Goal: Information Seeking & Learning: Learn about a topic

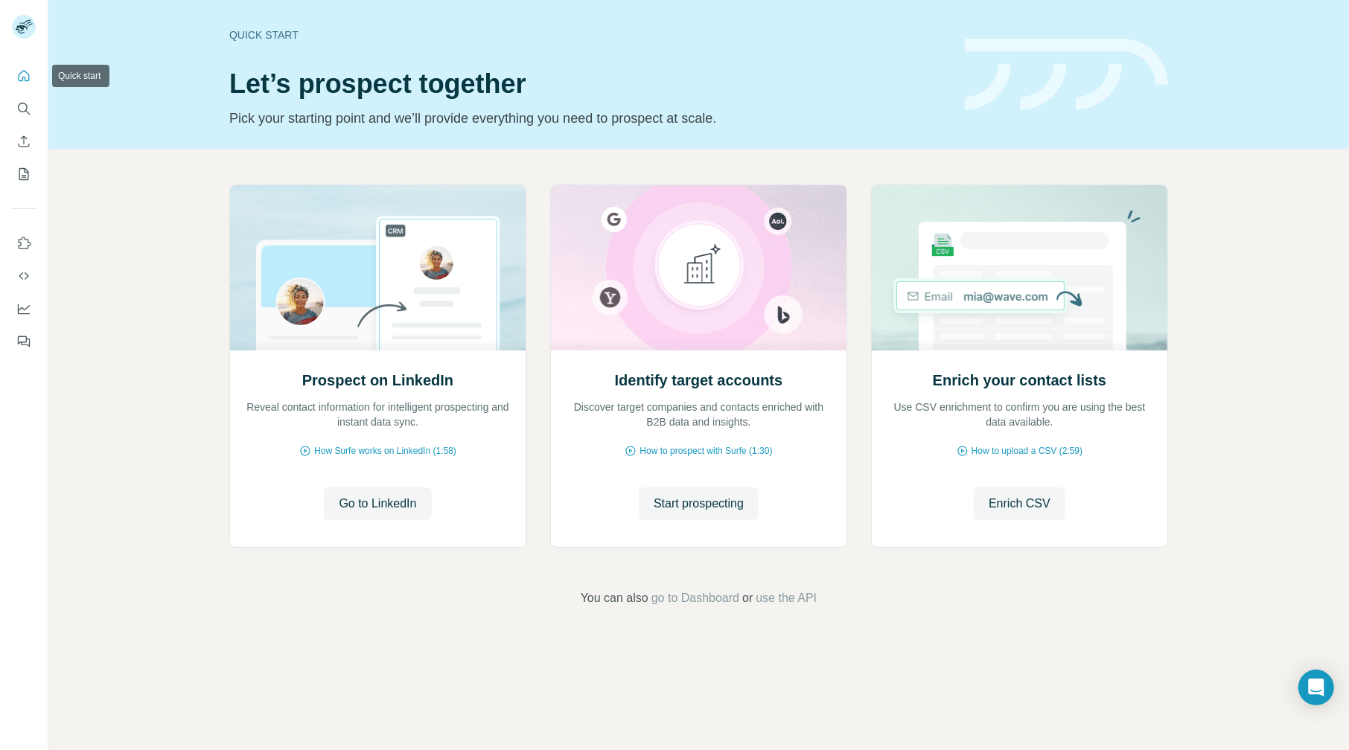
click at [16, 75] on icon "Quick start" at bounding box center [23, 75] width 15 height 15
click at [24, 71] on icon "Quick start" at bounding box center [24, 75] width 11 height 11
click at [707, 498] on span "Start prospecting" at bounding box center [699, 504] width 90 height 18
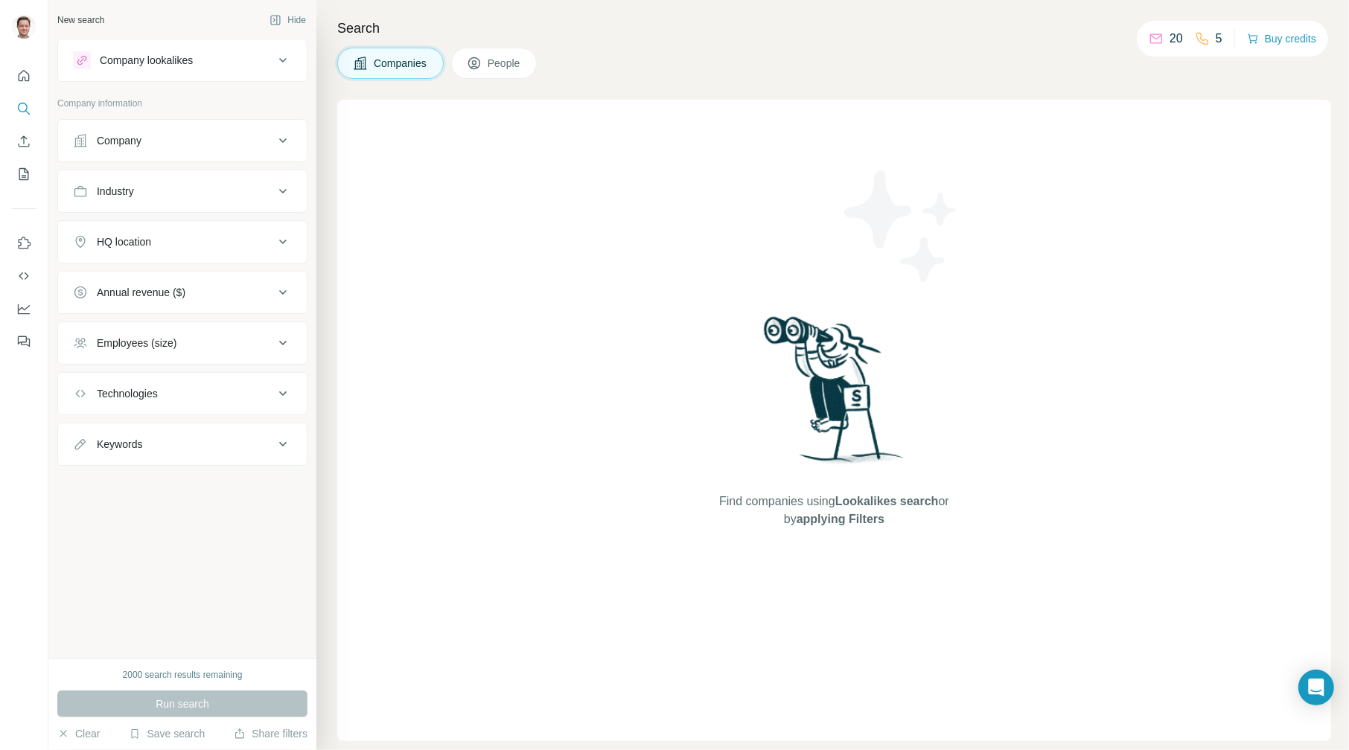
click at [283, 133] on icon at bounding box center [283, 141] width 18 height 18
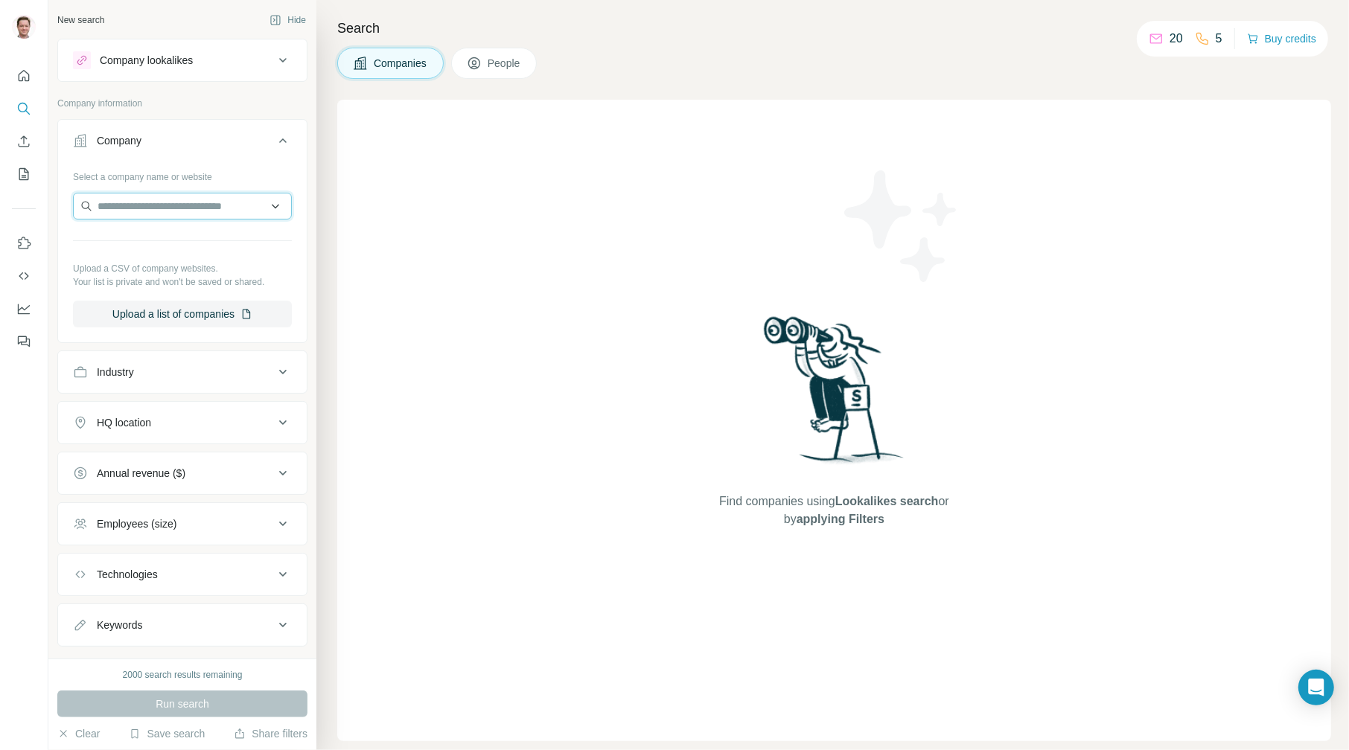
click at [187, 208] on input "text" at bounding box center [182, 206] width 219 height 27
type input "**********"
click at [177, 231] on div "Gray Harbor Capital [DOMAIN_NAME]" at bounding box center [177, 246] width 200 height 40
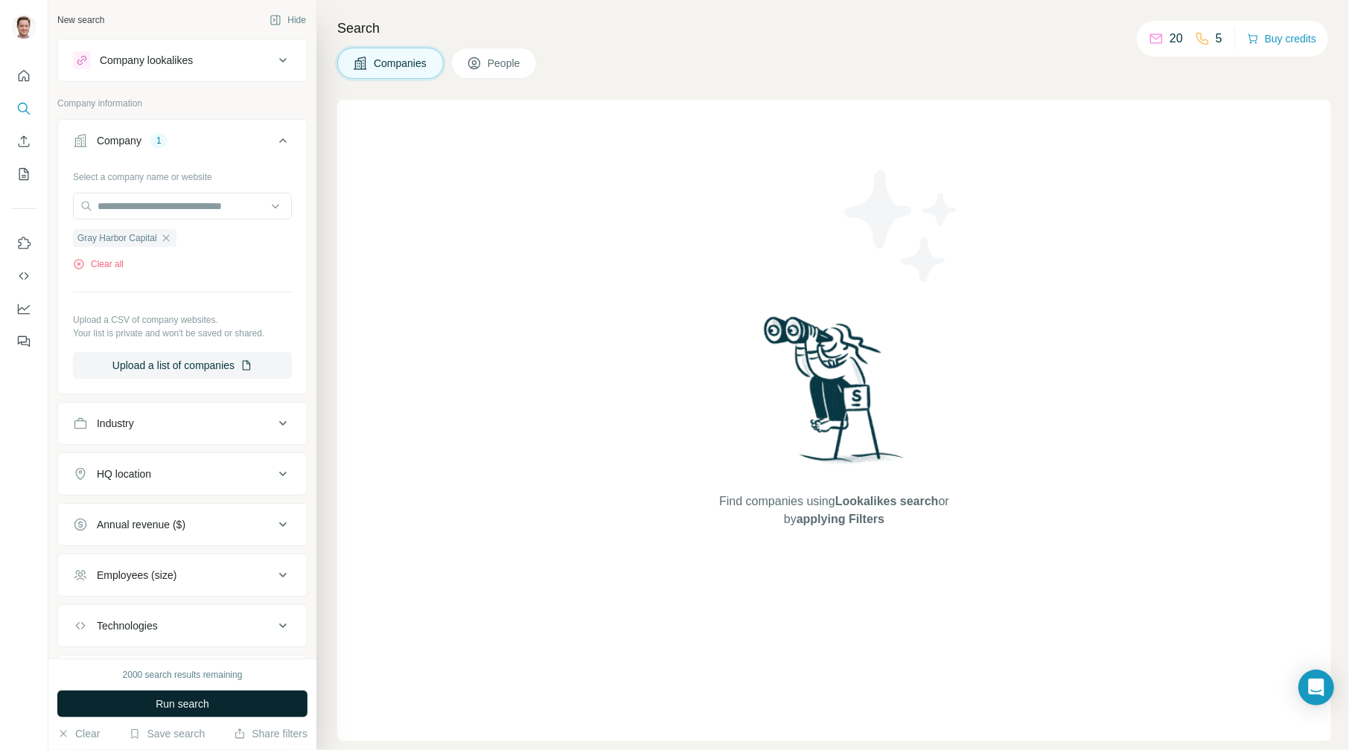
click at [158, 705] on span "Run search" at bounding box center [183, 704] width 54 height 15
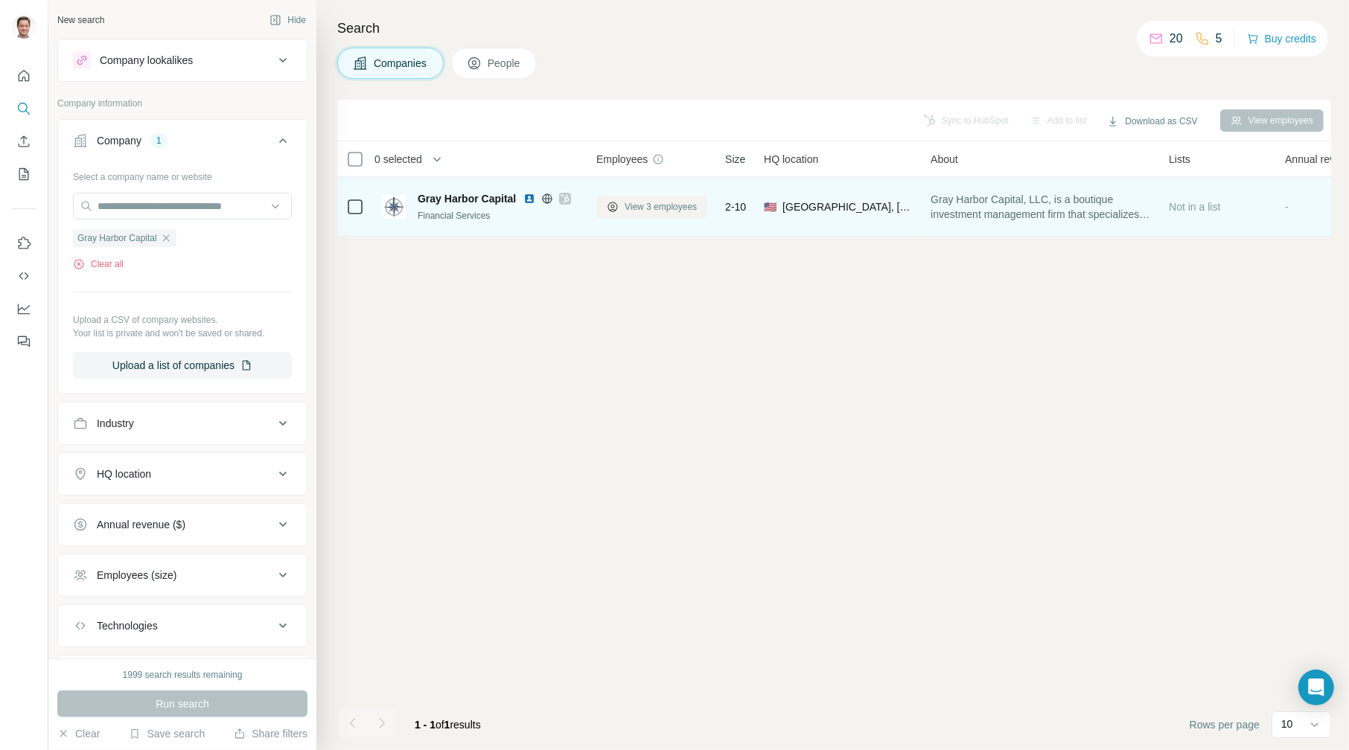
click at [630, 201] on span "View 3 employees" at bounding box center [660, 206] width 72 height 13
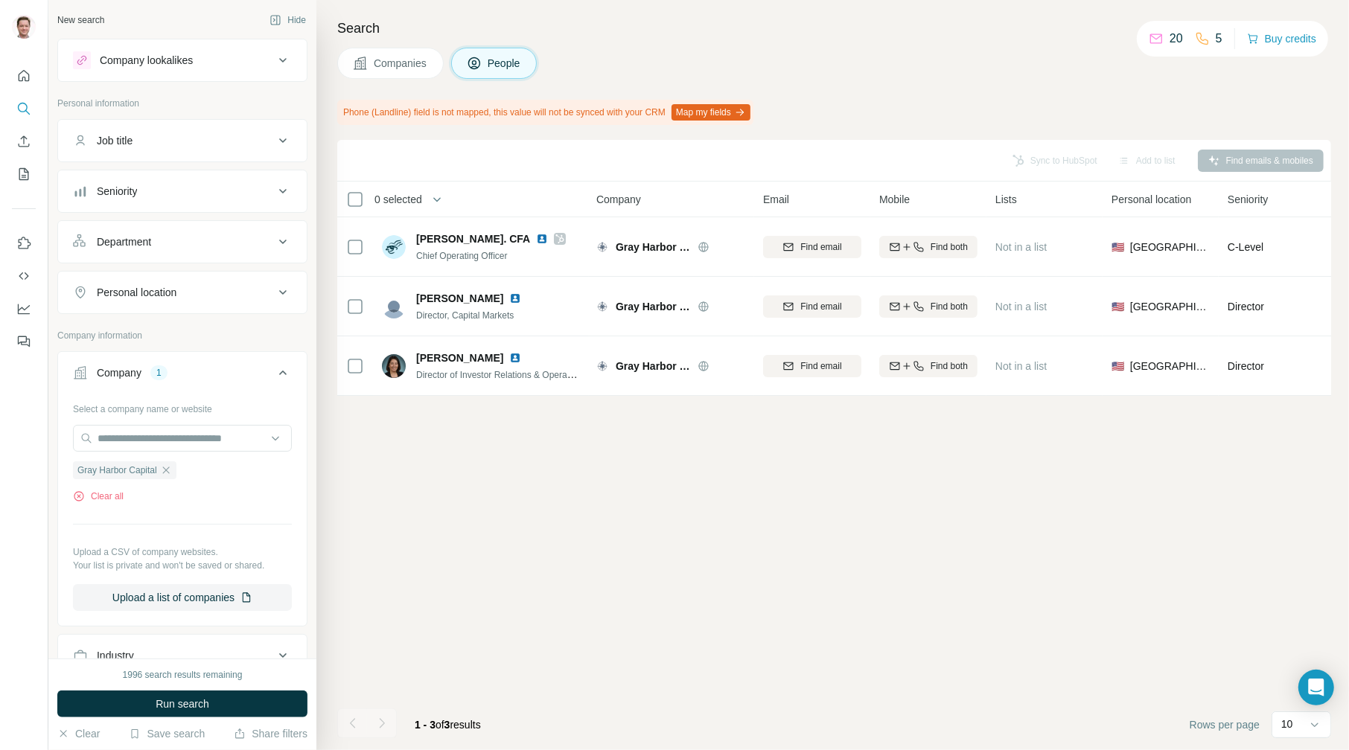
click at [274, 294] on icon at bounding box center [283, 293] width 18 height 18
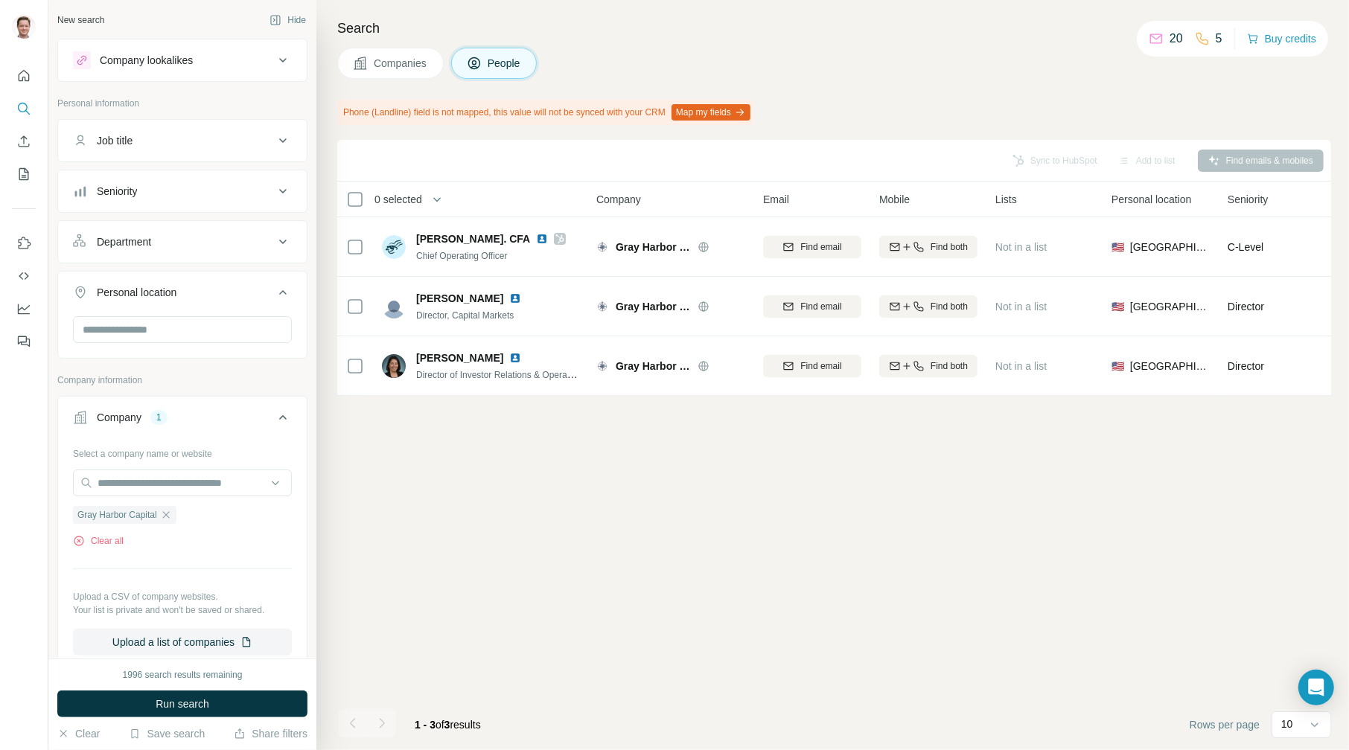
click at [274, 244] on icon at bounding box center [283, 242] width 18 height 18
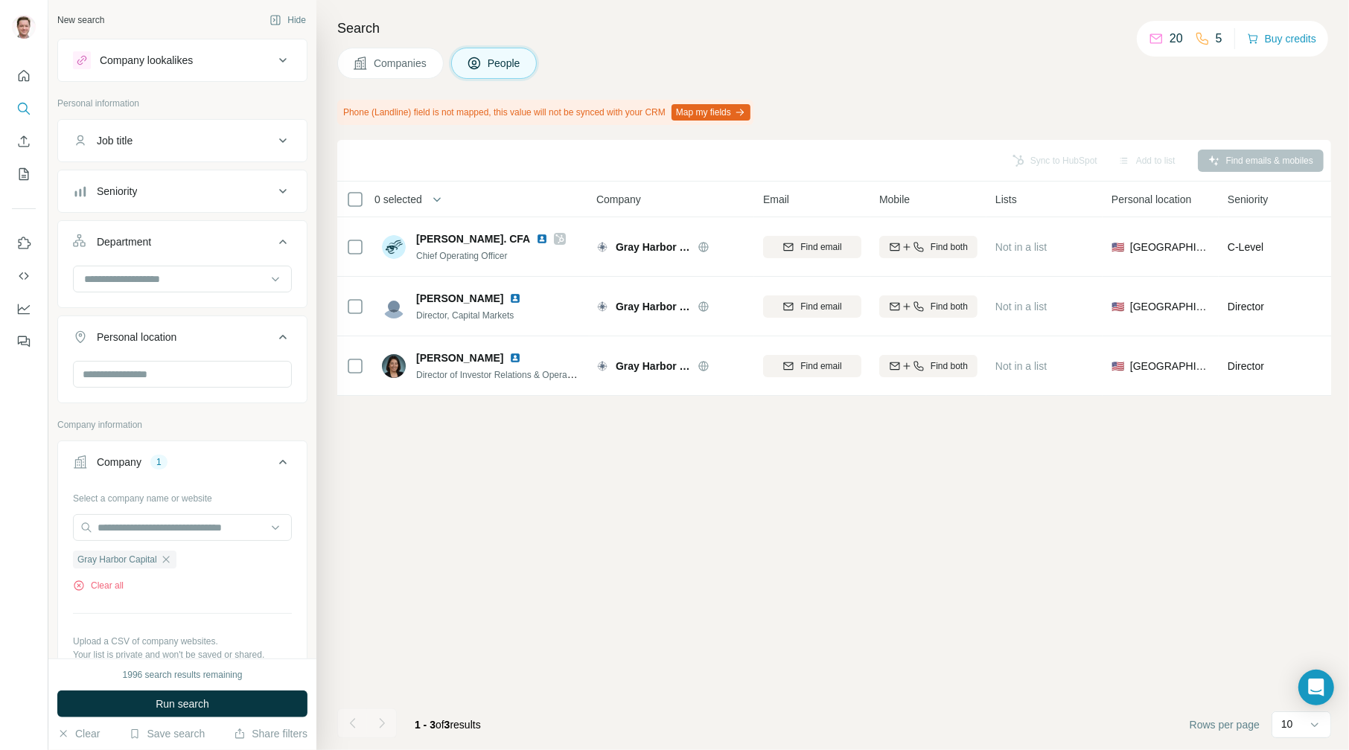
click at [274, 199] on icon at bounding box center [283, 191] width 18 height 18
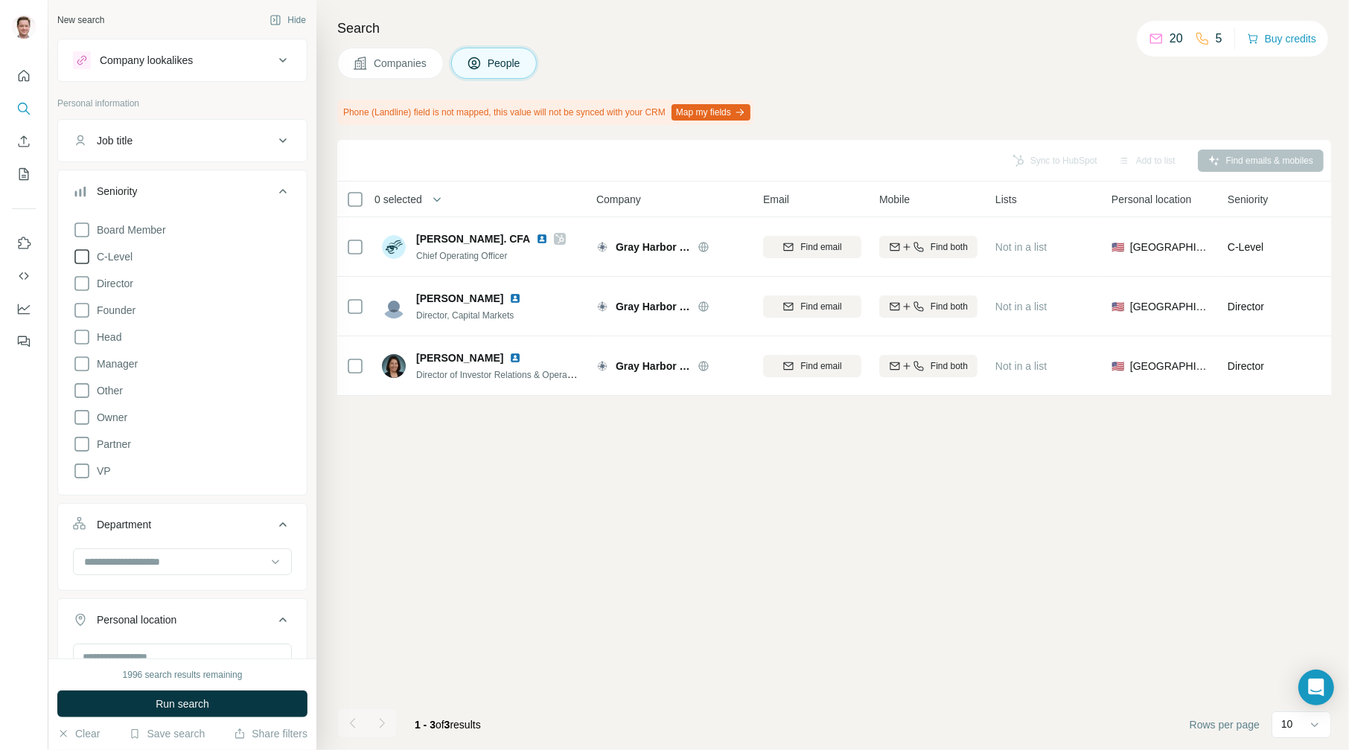
click at [86, 257] on icon at bounding box center [82, 257] width 18 height 18
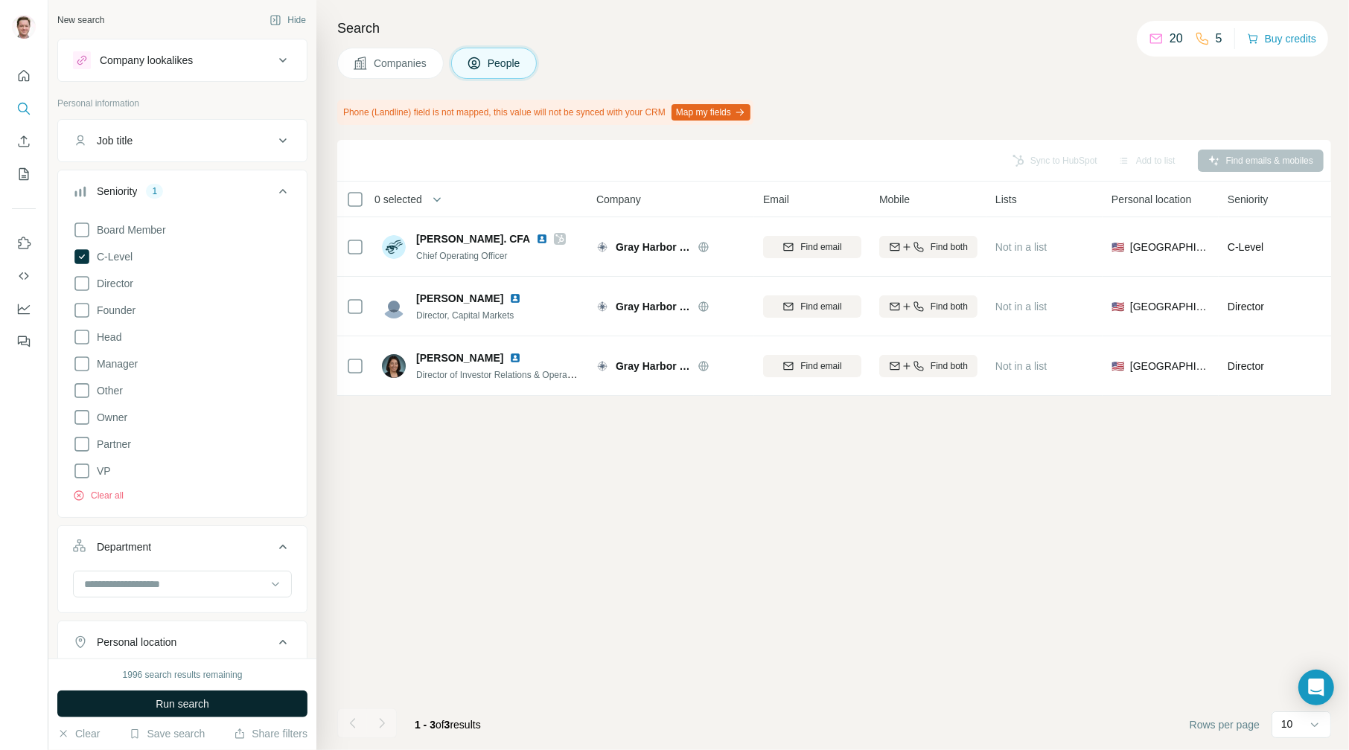
click at [208, 703] on span "Run search" at bounding box center [183, 704] width 54 height 15
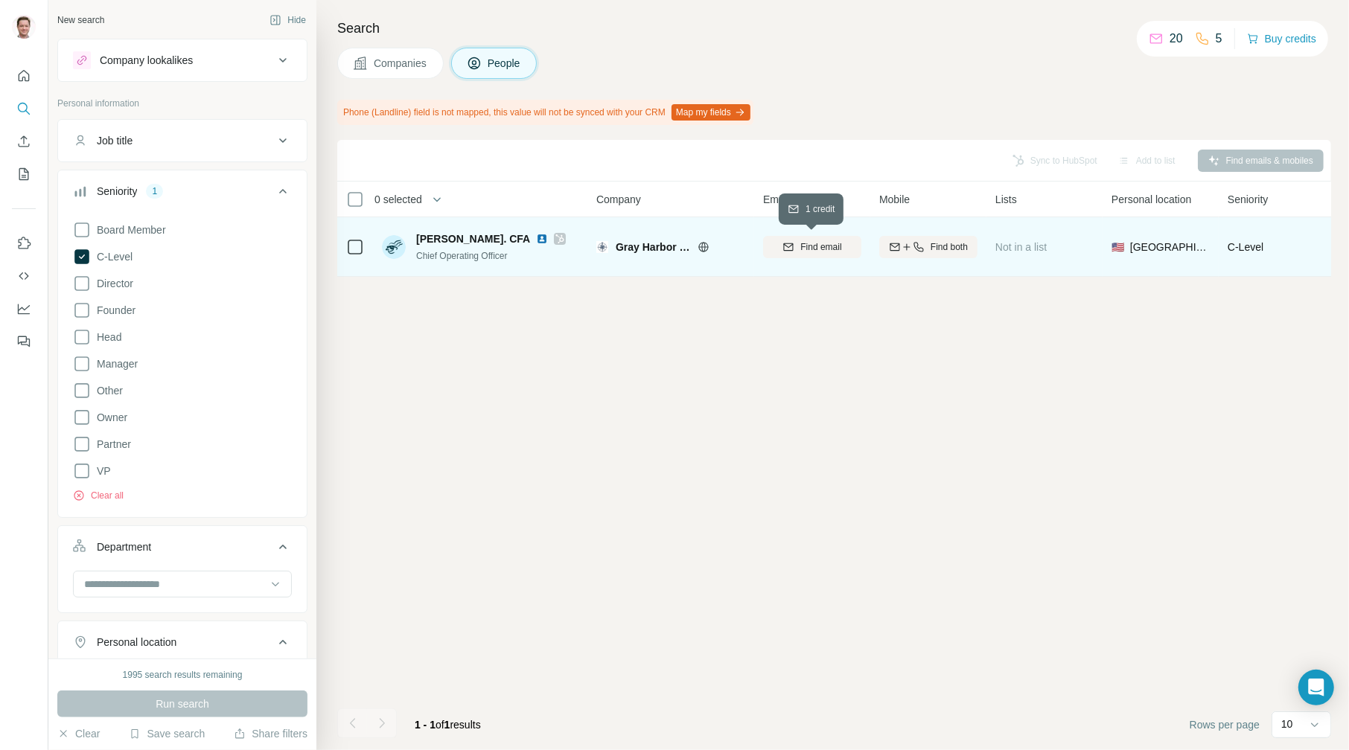
click at [818, 243] on span "Find email" at bounding box center [820, 246] width 41 height 13
click at [1149, 36] on icon at bounding box center [1156, 38] width 15 height 15
click at [21, 237] on icon "Use Surfe on LinkedIn" at bounding box center [23, 243] width 15 height 15
click at [457, 240] on span "[PERSON_NAME]. CFA" at bounding box center [473, 238] width 114 height 15
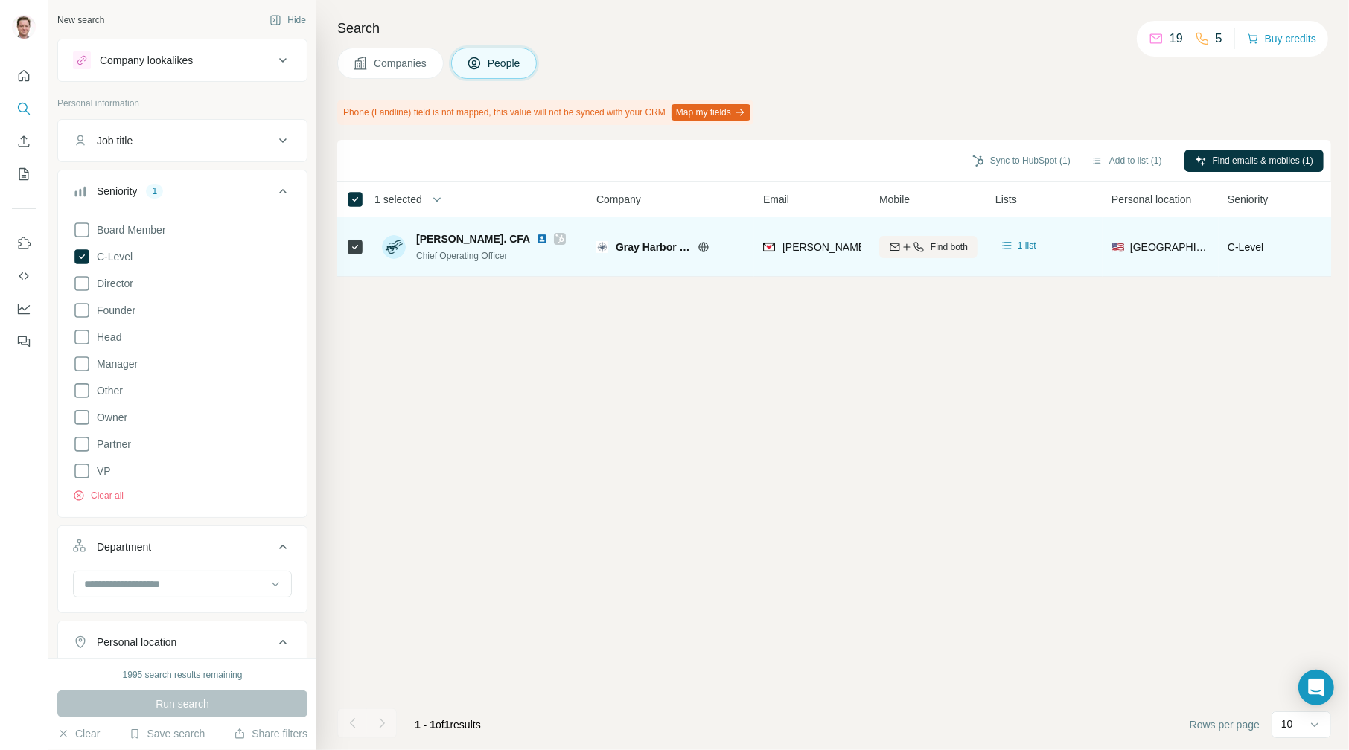
click at [536, 237] on img at bounding box center [542, 239] width 12 height 12
click at [556, 237] on icon at bounding box center [560, 238] width 8 height 9
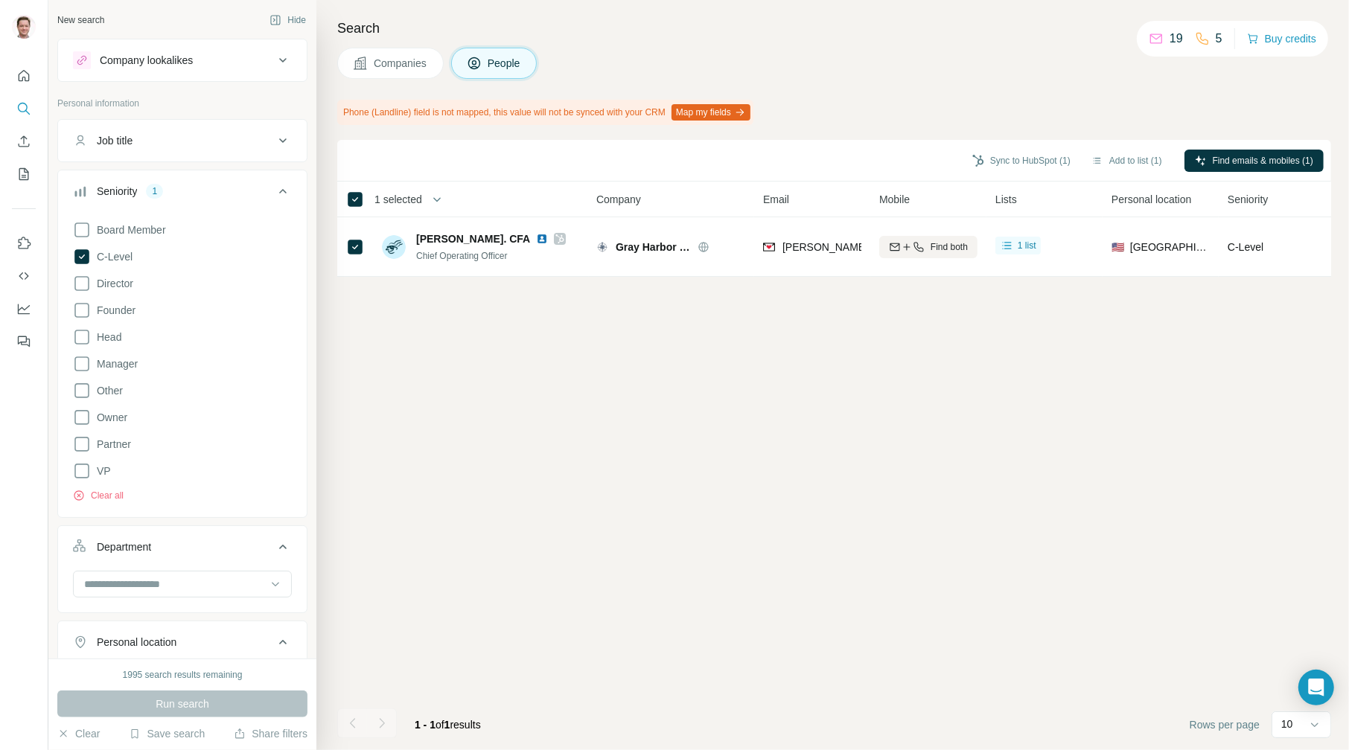
click at [274, 57] on icon at bounding box center [283, 60] width 18 height 18
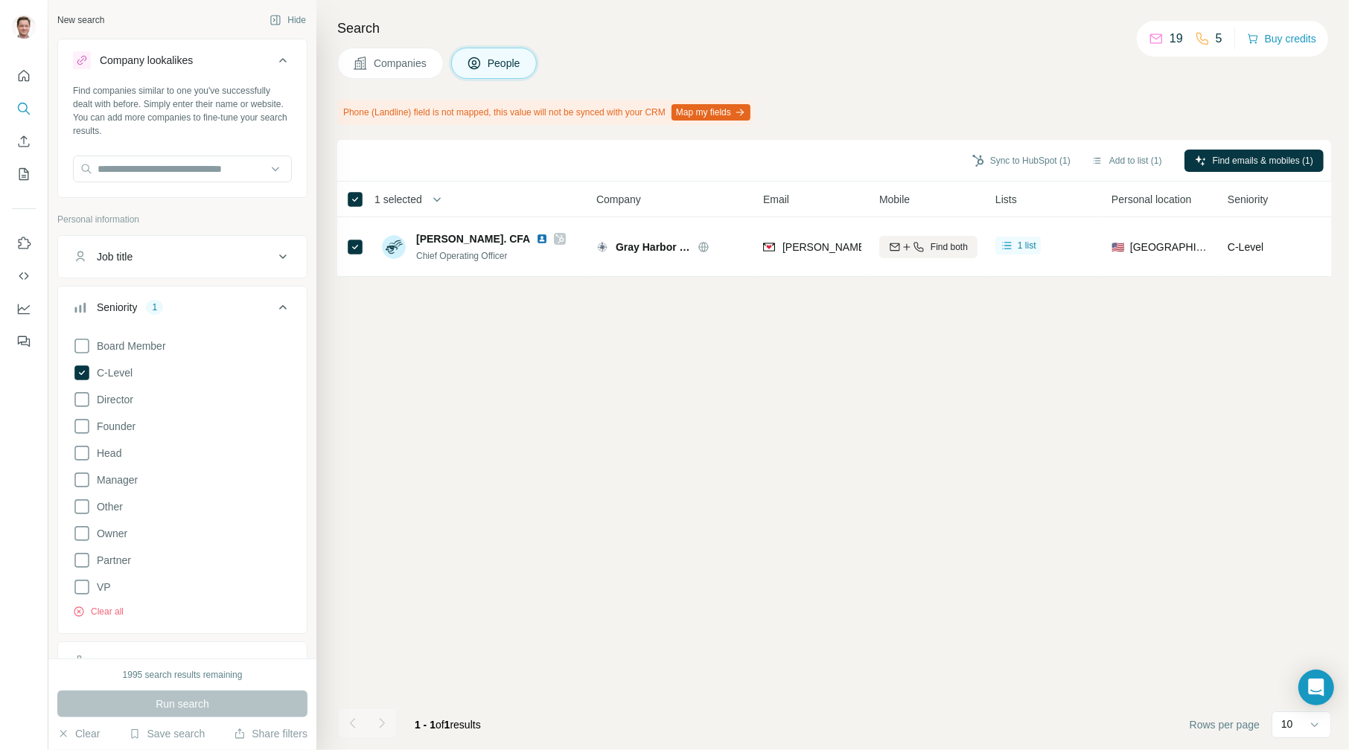
click at [427, 60] on span "Companies" at bounding box center [401, 63] width 54 height 15
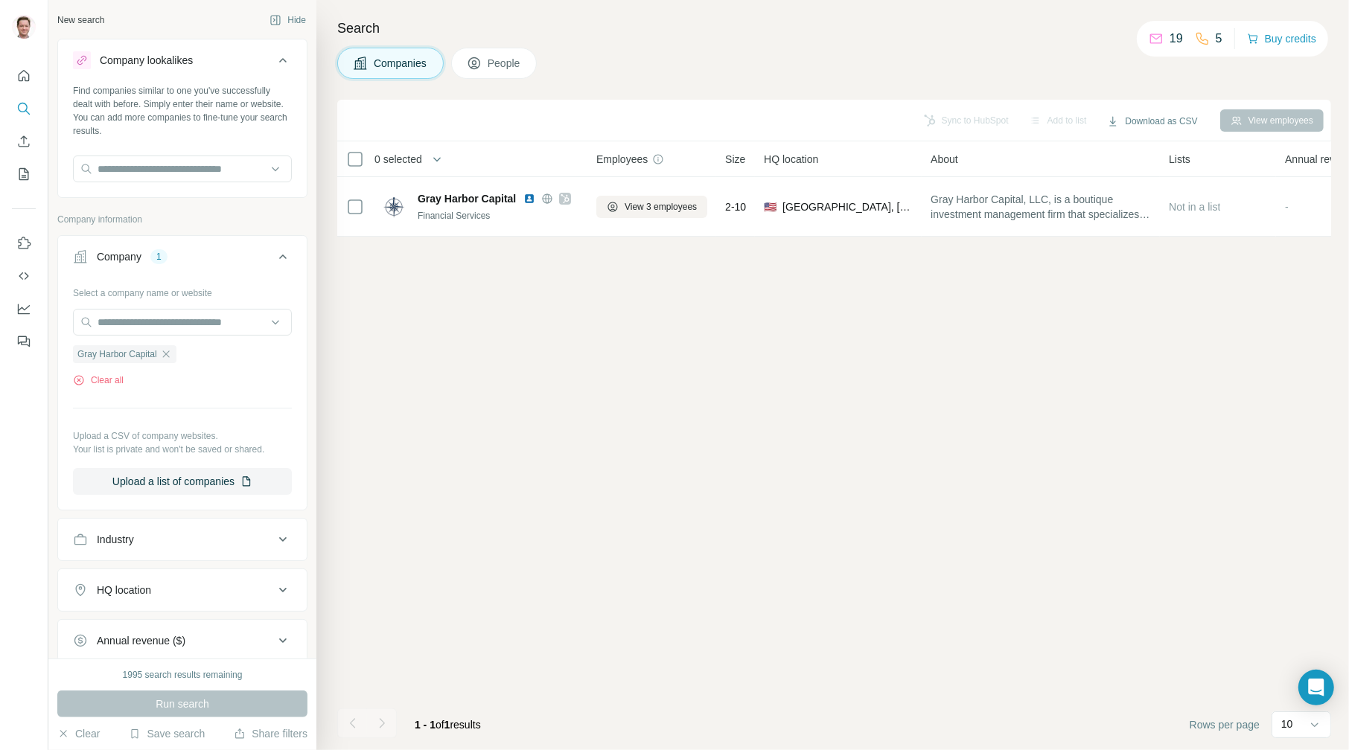
click at [482, 63] on icon at bounding box center [474, 63] width 15 height 15
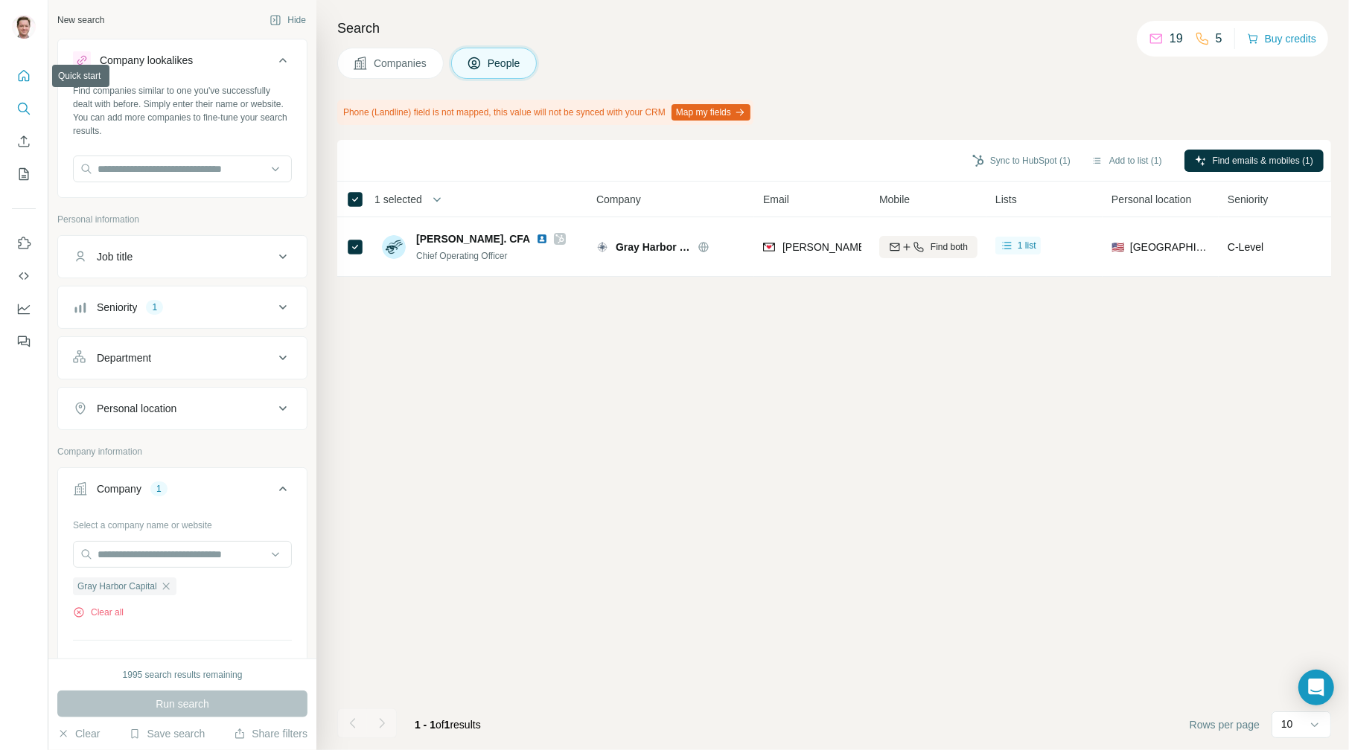
click at [15, 77] on button "Quick start" at bounding box center [24, 76] width 24 height 27
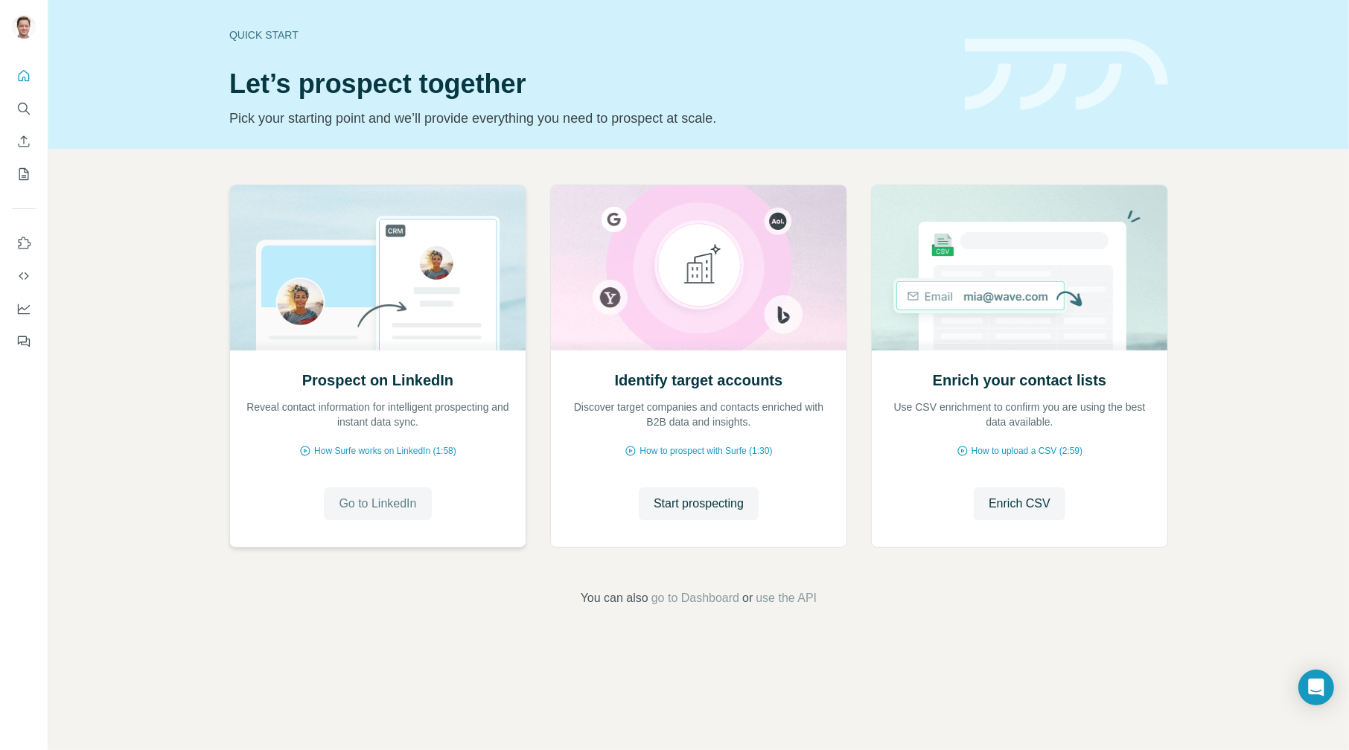
click at [394, 497] on span "Go to LinkedIn" at bounding box center [377, 504] width 77 height 18
click at [694, 510] on span "Start prospecting" at bounding box center [699, 504] width 90 height 18
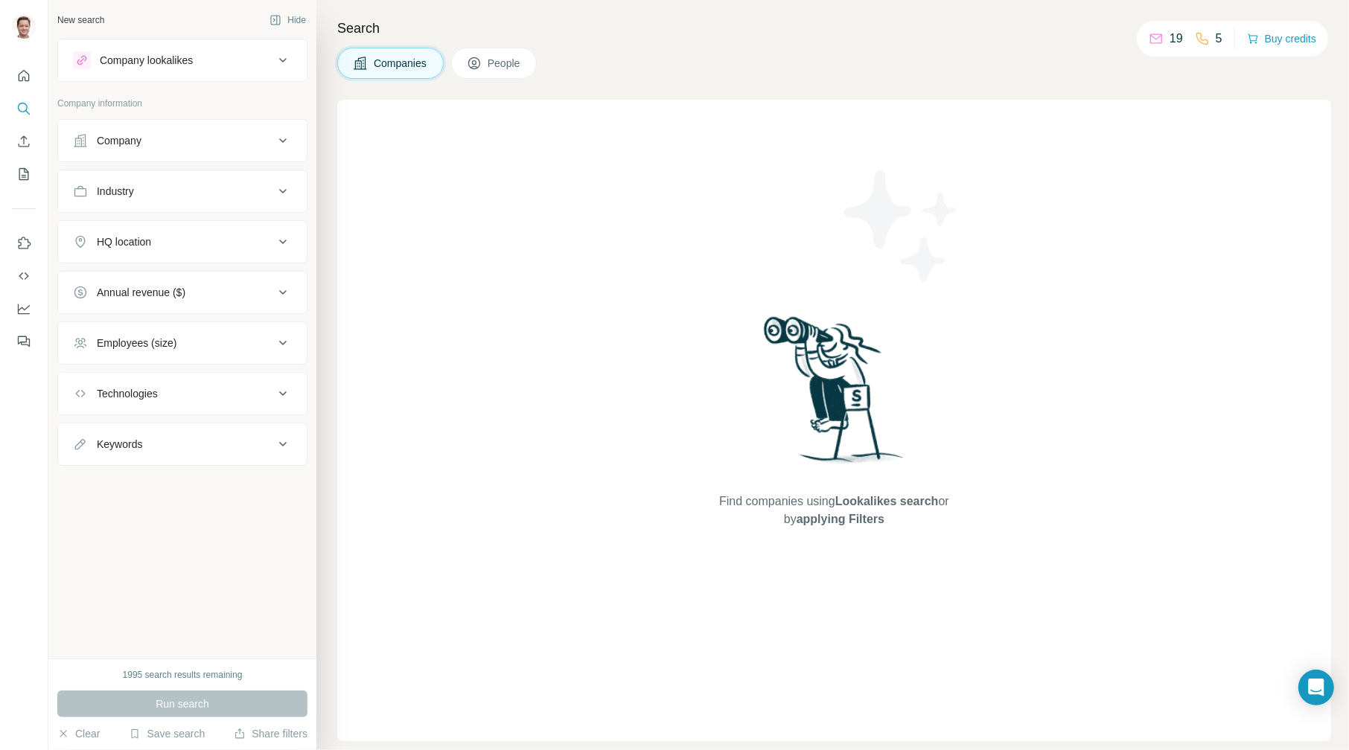
click at [250, 191] on div "Industry" at bounding box center [173, 191] width 201 height 15
click at [184, 231] on input at bounding box center [175, 228] width 184 height 16
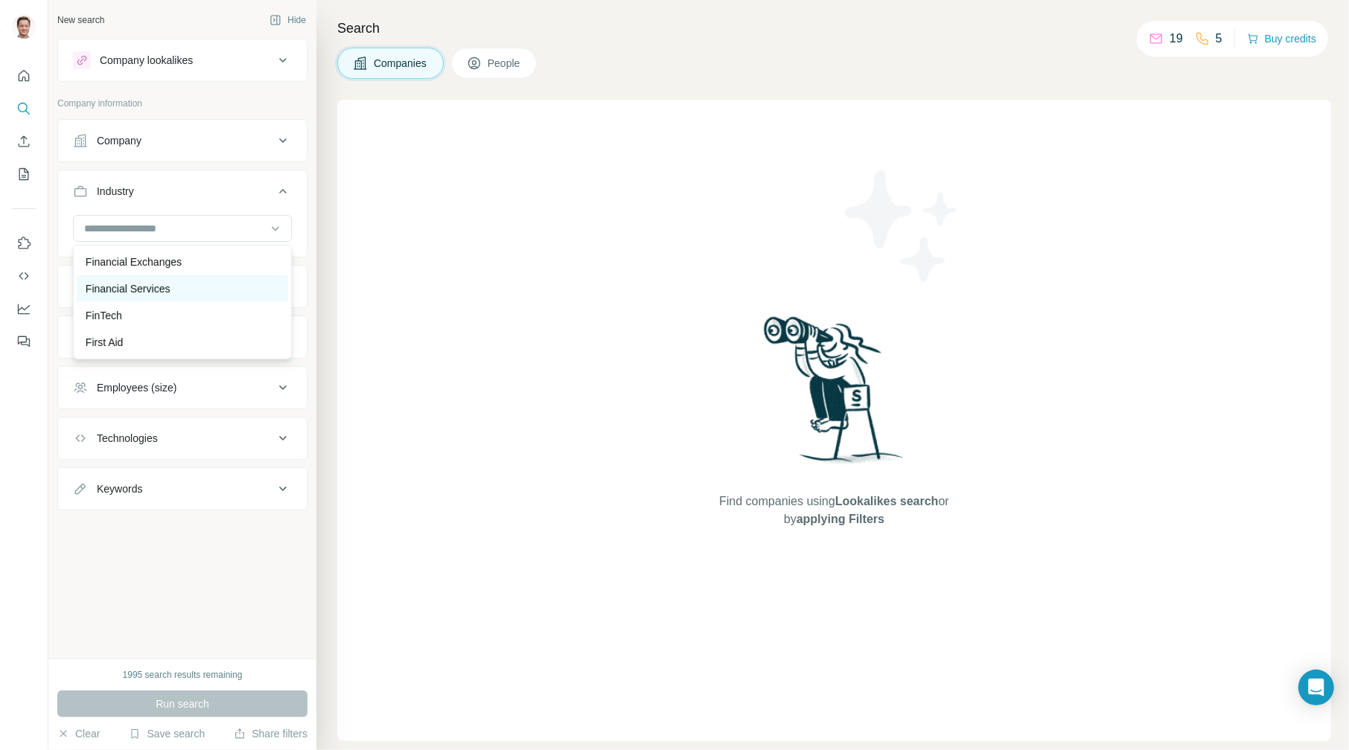
click at [198, 296] on div "Financial Services" at bounding box center [183, 288] width 194 height 15
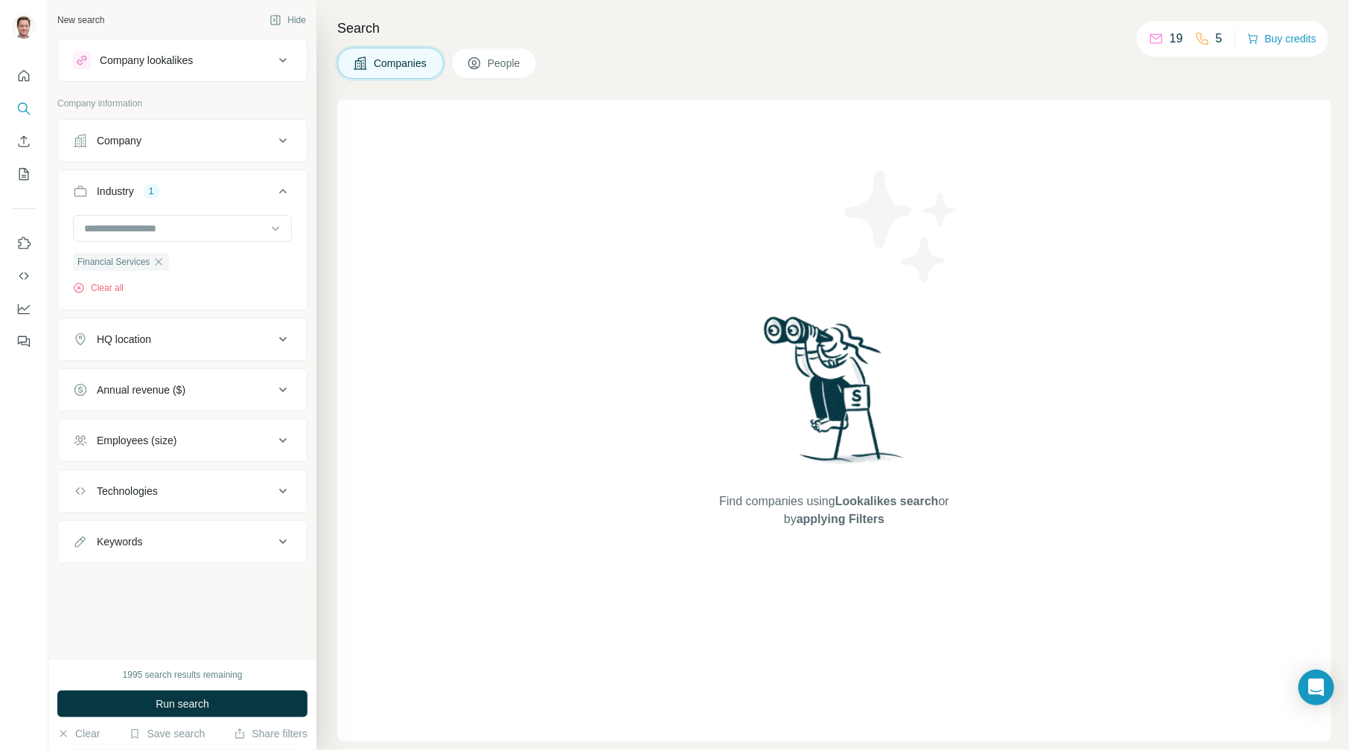
click at [284, 538] on icon at bounding box center [283, 542] width 18 height 18
click at [174, 568] on input "text" at bounding box center [167, 579] width 189 height 27
paste input "text"
type input "***"
click at [163, 697] on span "Run search" at bounding box center [183, 704] width 54 height 15
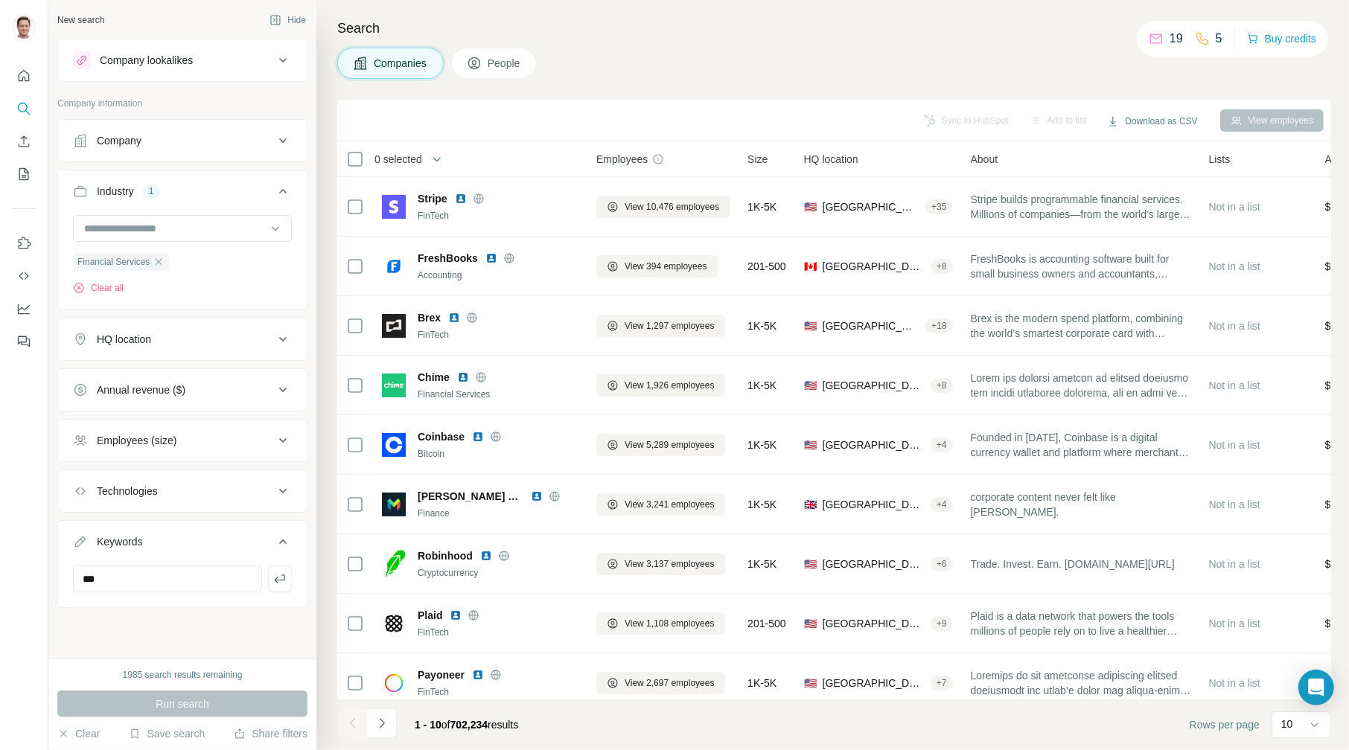
click at [508, 62] on span "People" at bounding box center [505, 63] width 34 height 15
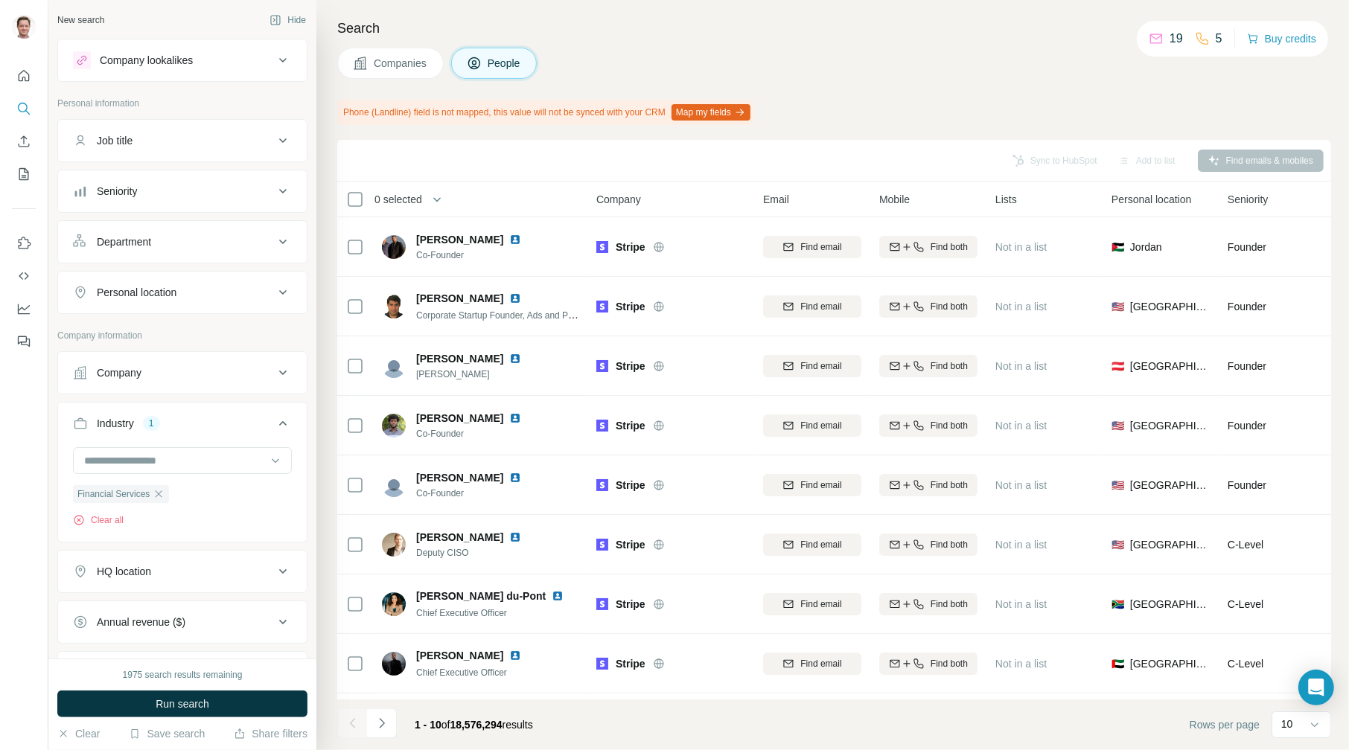
click at [274, 60] on icon at bounding box center [283, 60] width 18 height 18
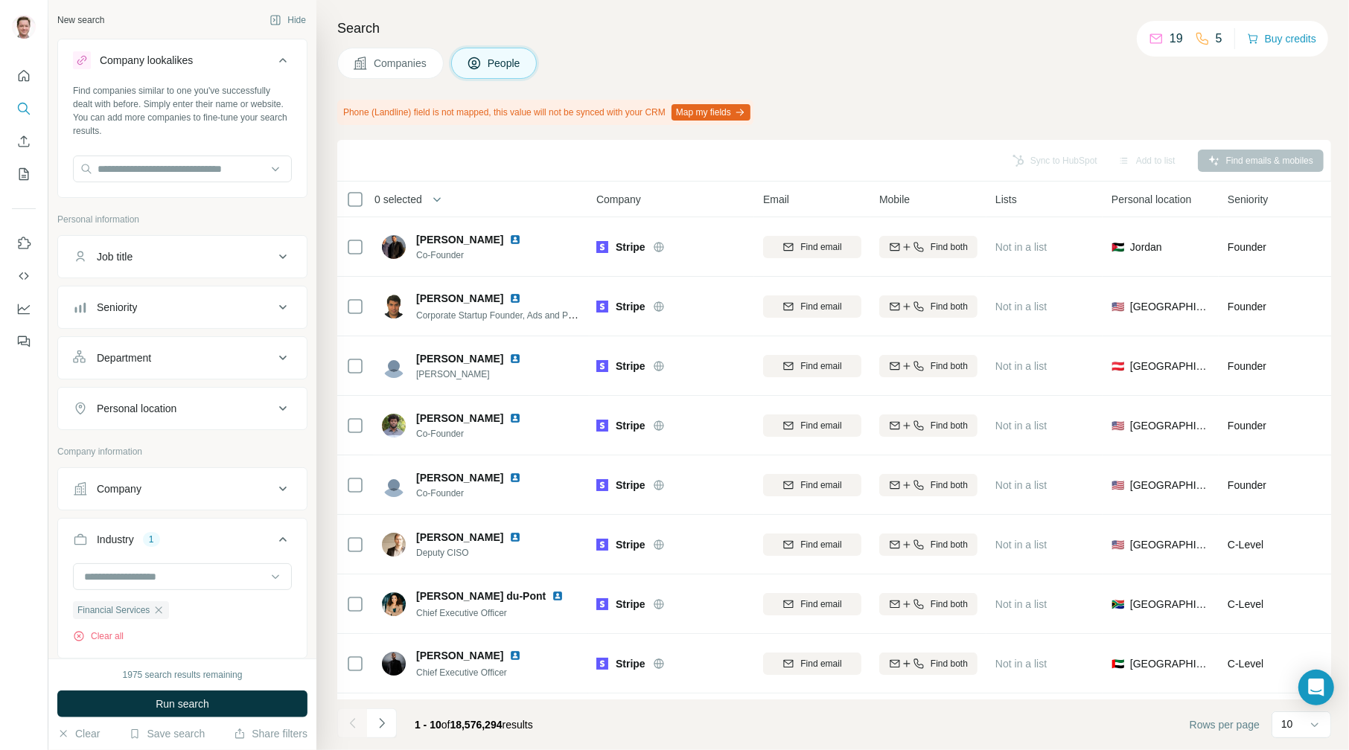
click at [228, 32] on div "New search Hide Company lookalikes Find companies similar to one you've success…" at bounding box center [182, 329] width 268 height 659
click at [1290, 34] on button "Buy credits" at bounding box center [1281, 38] width 69 height 21
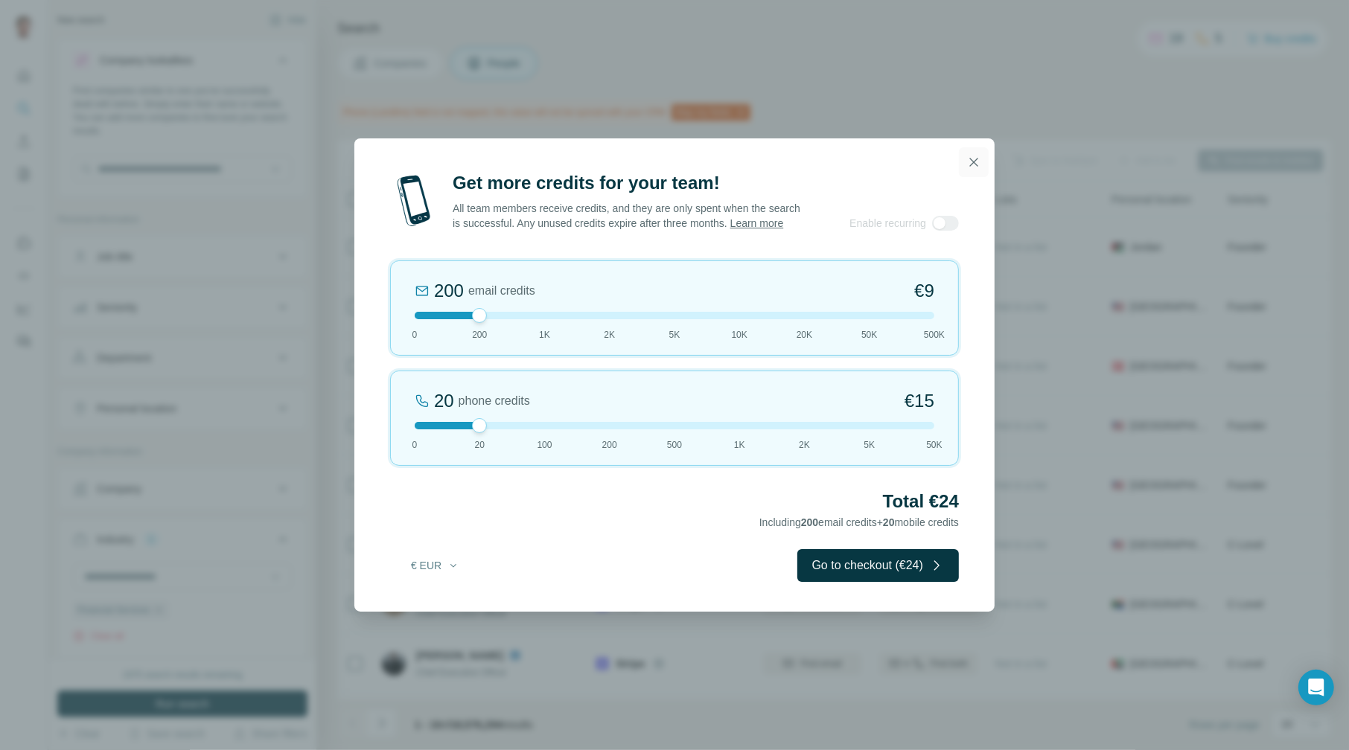
click at [970, 155] on icon "button" at bounding box center [973, 162] width 15 height 15
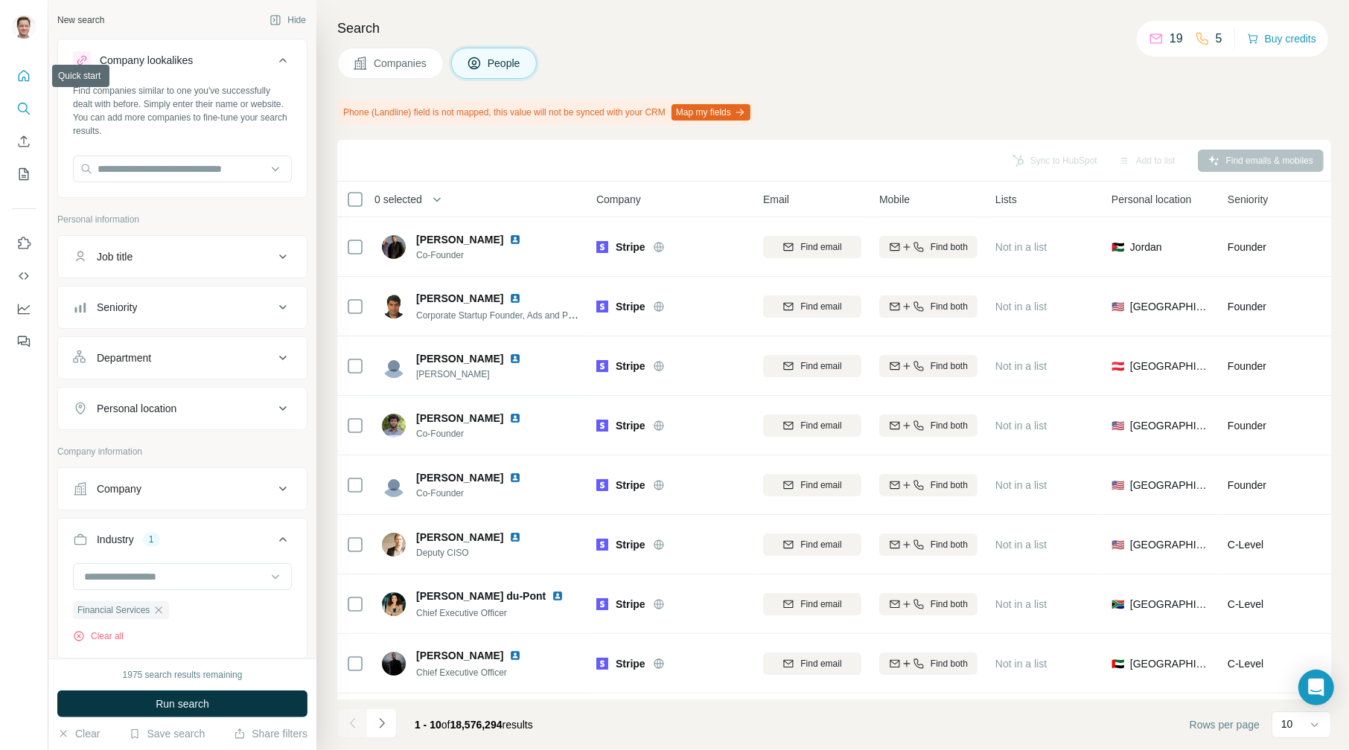
click at [21, 77] on icon "Quick start" at bounding box center [23, 75] width 15 height 15
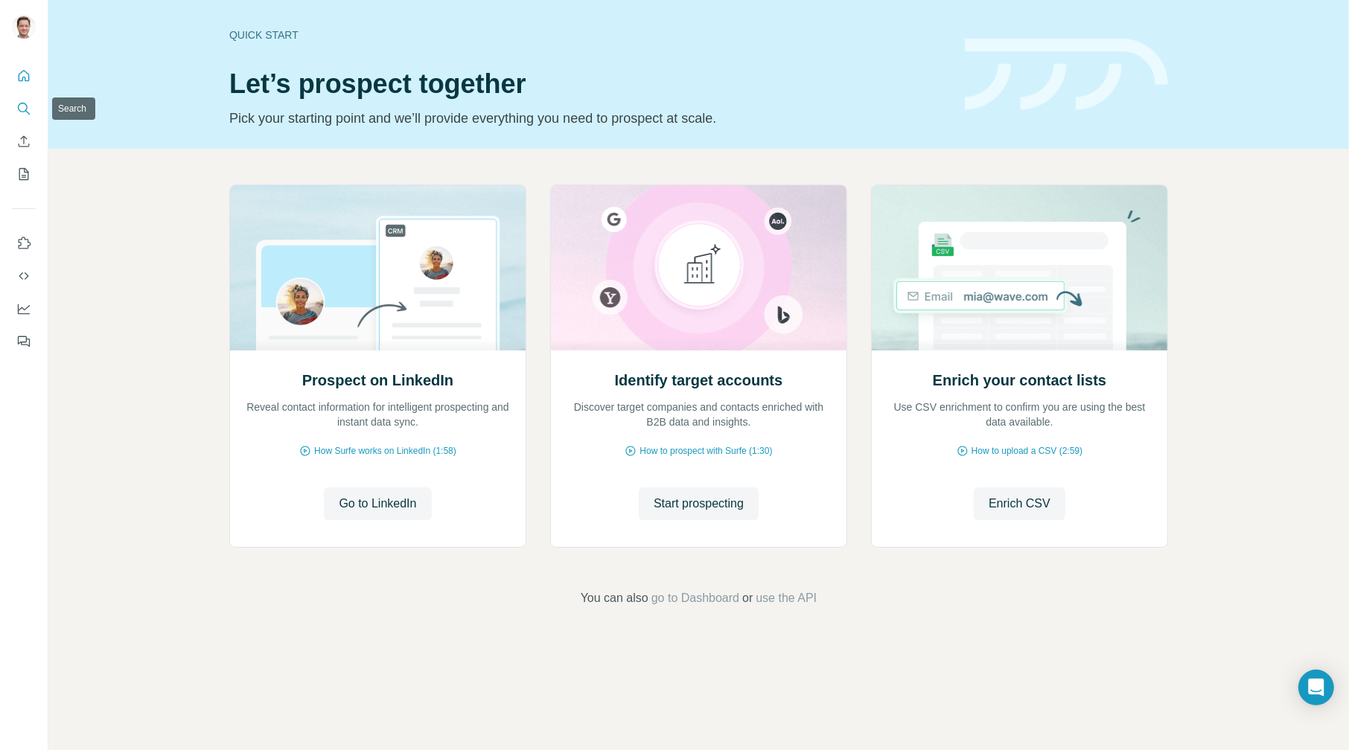
click at [25, 102] on icon "Search" at bounding box center [23, 108] width 15 height 15
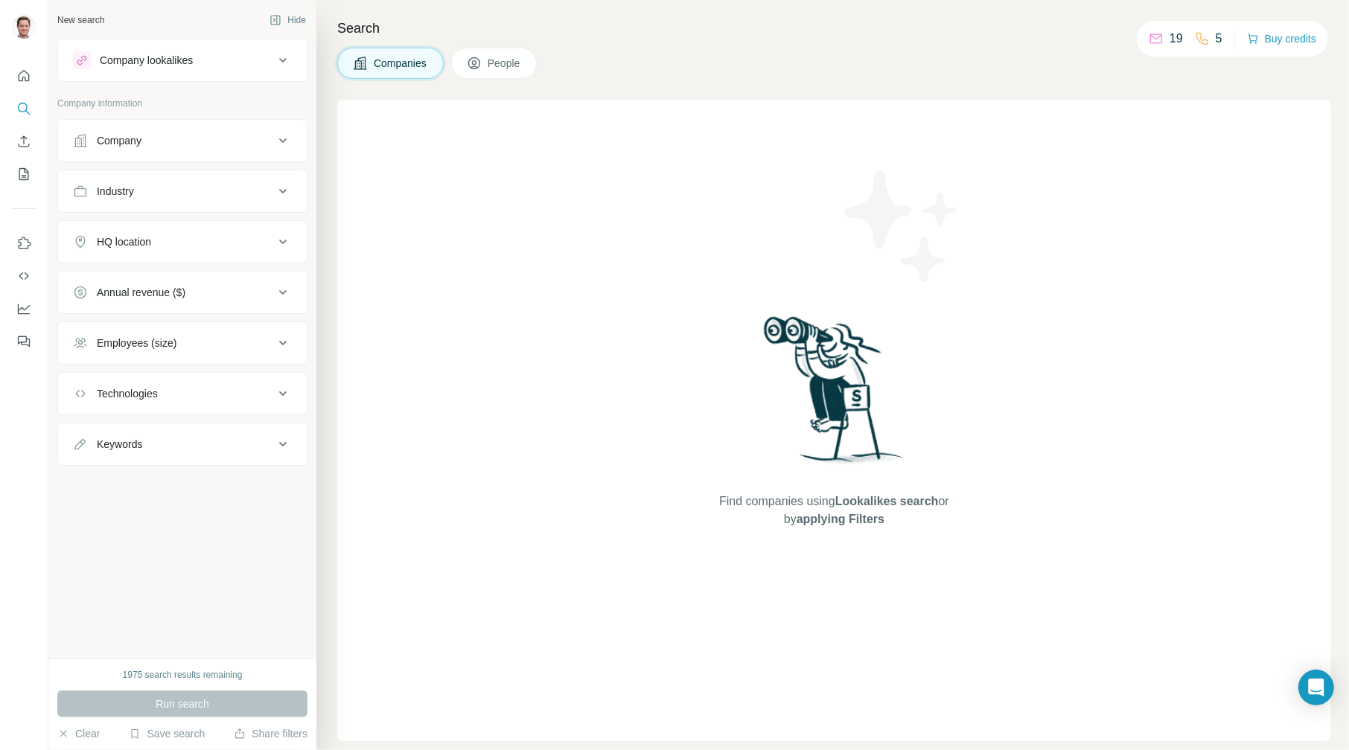
click at [248, 448] on div "Keywords" at bounding box center [173, 444] width 201 height 15
click at [184, 482] on input "text" at bounding box center [167, 481] width 189 height 27
type input "***"
click at [253, 555] on div "New search Hide Company lookalikes Company information Company Industry HQ loca…" at bounding box center [182, 329] width 268 height 659
click at [212, 102] on p "Company information" at bounding box center [182, 103] width 250 height 13
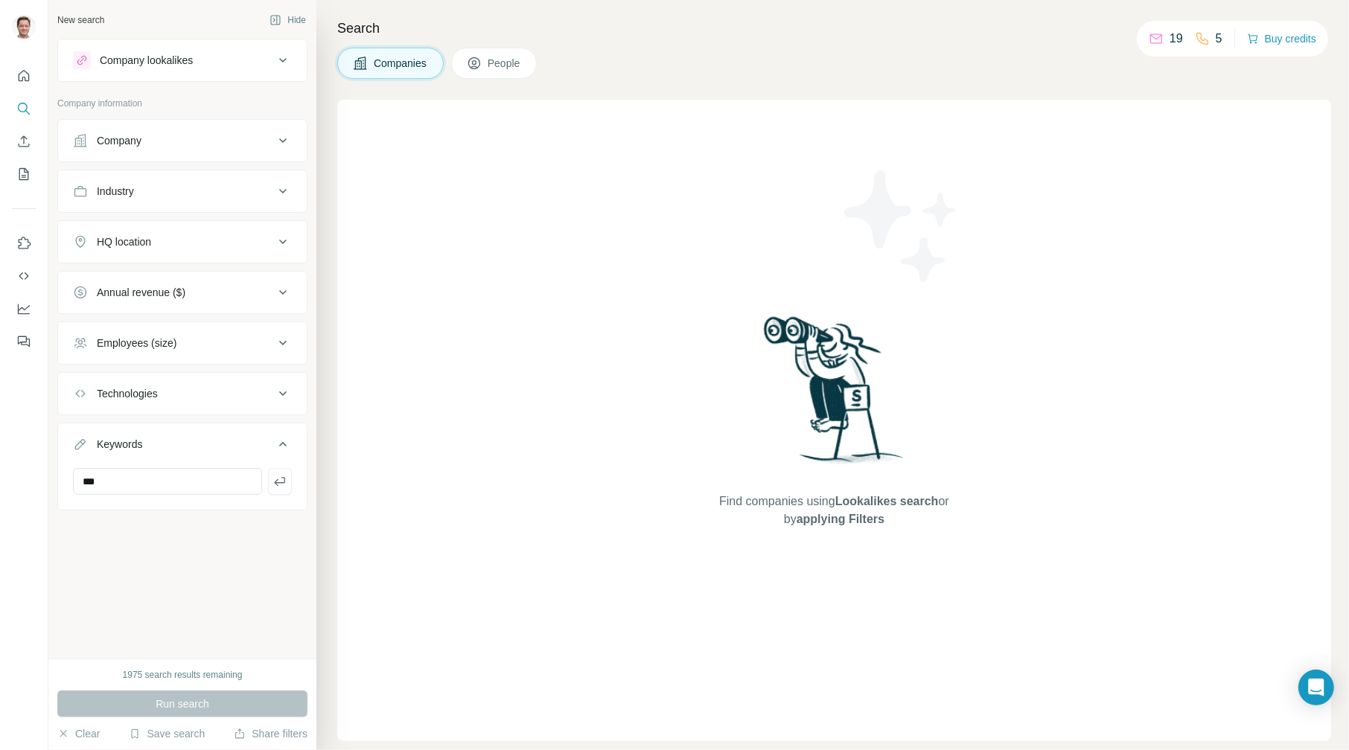
click at [278, 241] on icon at bounding box center [283, 242] width 18 height 18
click at [225, 267] on input "text" at bounding box center [182, 279] width 219 height 27
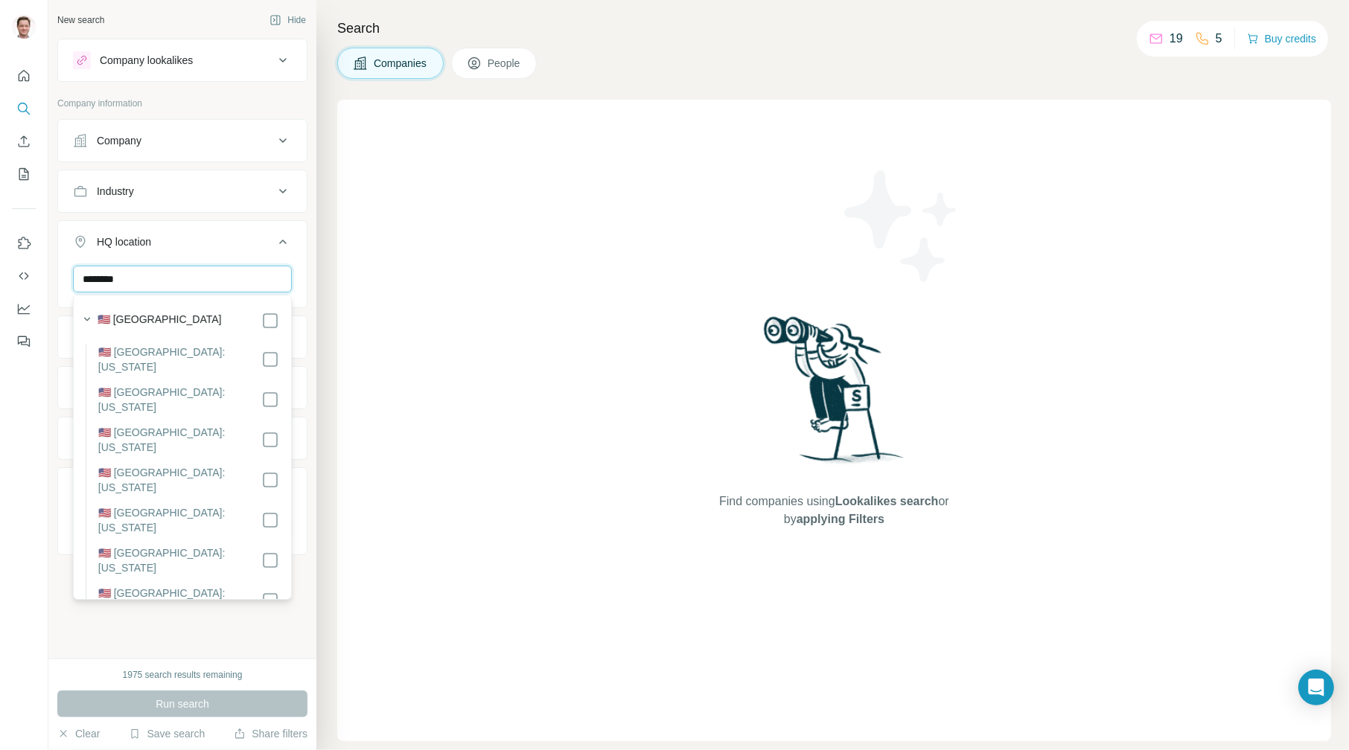
type input "********"
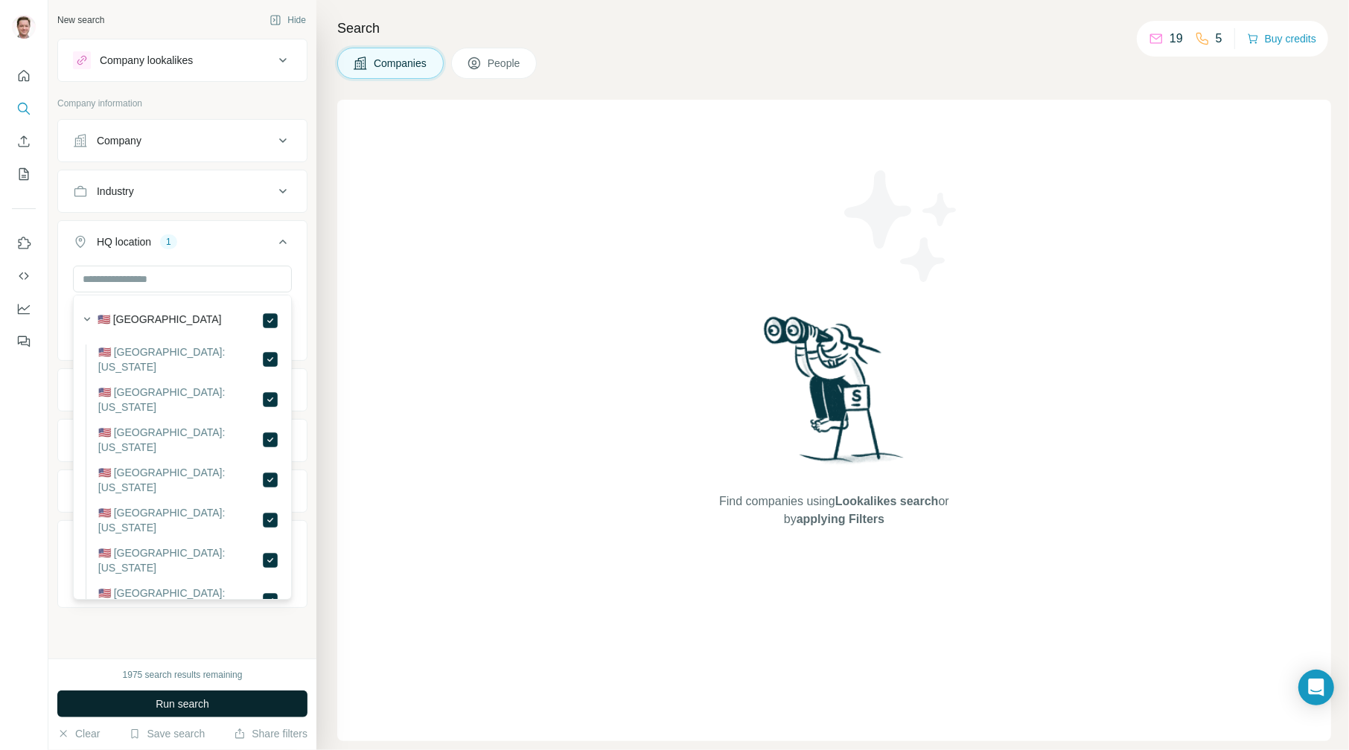
click at [172, 703] on span "Run search" at bounding box center [183, 704] width 54 height 15
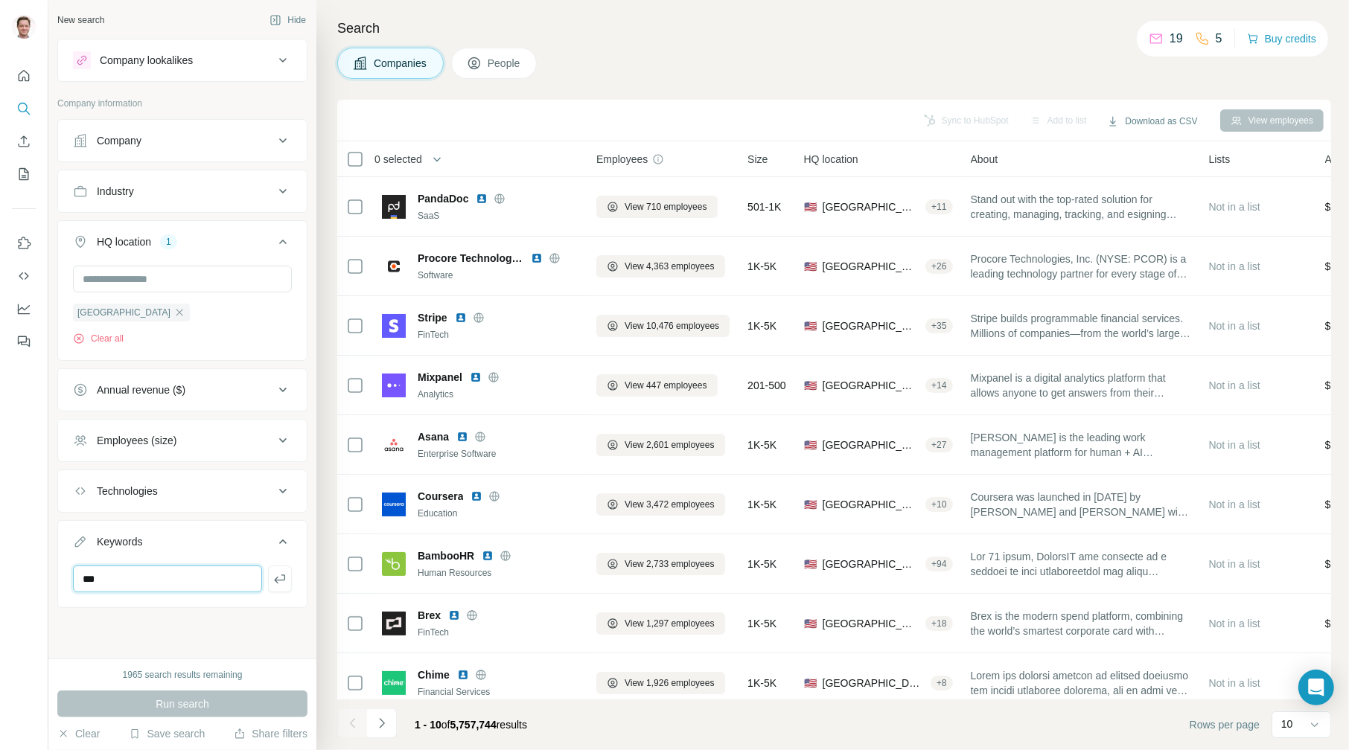
drag, startPoint x: 118, startPoint y: 575, endPoint x: 80, endPoint y: 575, distance: 38.0
click at [80, 575] on input "***" at bounding box center [167, 579] width 189 height 27
type input "**********"
click at [228, 363] on ul "**********" at bounding box center [182, 363] width 250 height 489
click at [279, 185] on icon at bounding box center [283, 191] width 18 height 18
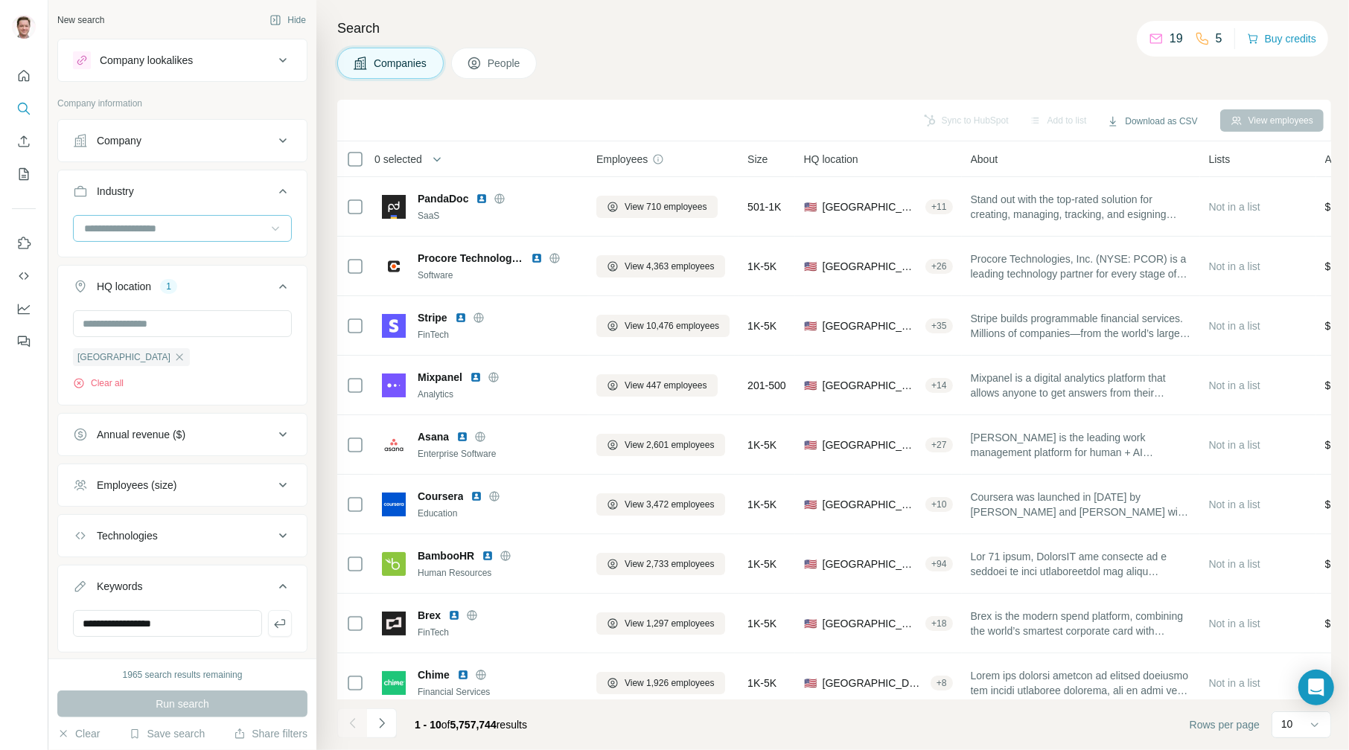
click at [268, 221] on icon at bounding box center [275, 228] width 15 height 15
type input "*"
click at [232, 291] on div "Financial Services" at bounding box center [177, 284] width 182 height 15
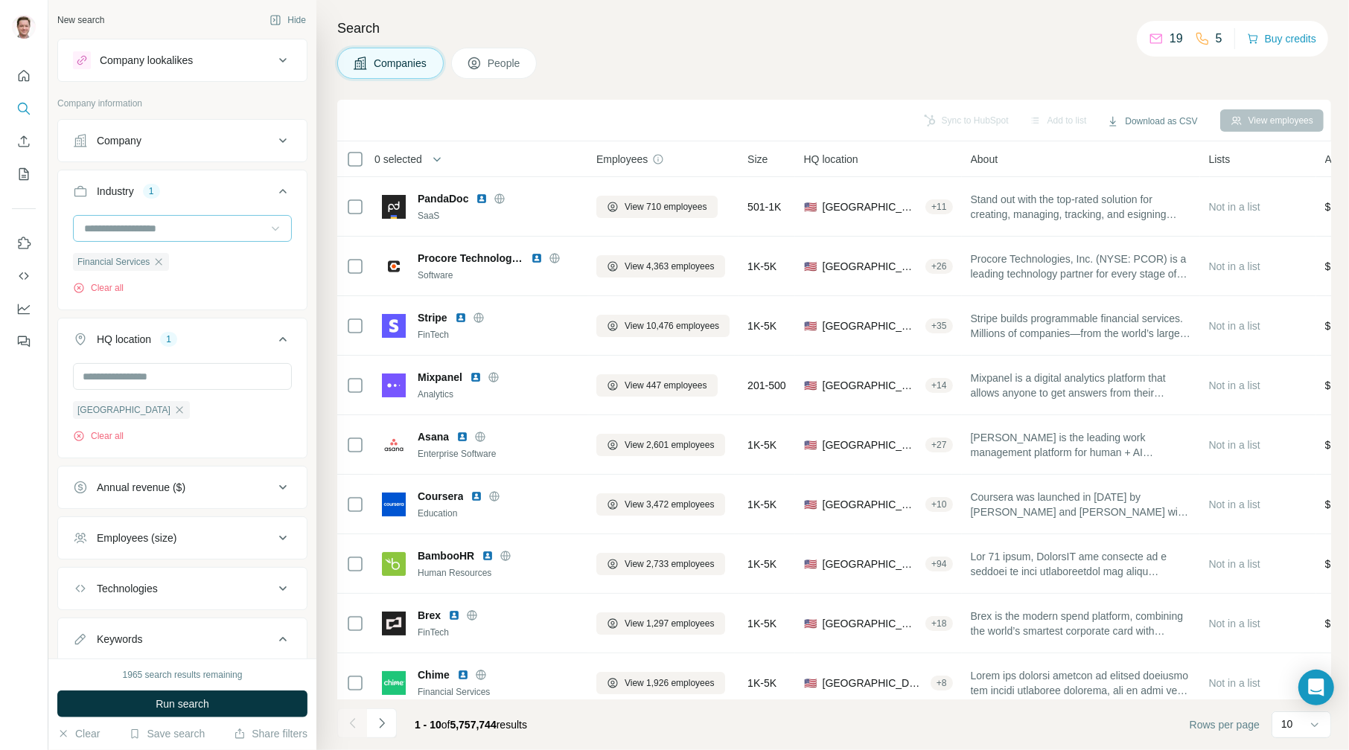
click at [176, 639] on div "Keywords" at bounding box center [173, 639] width 201 height 15
click at [274, 636] on icon at bounding box center [283, 639] width 18 height 18
click at [200, 627] on button "Keywords" at bounding box center [182, 643] width 249 height 42
click at [186, 635] on div "Keywords" at bounding box center [173, 639] width 201 height 15
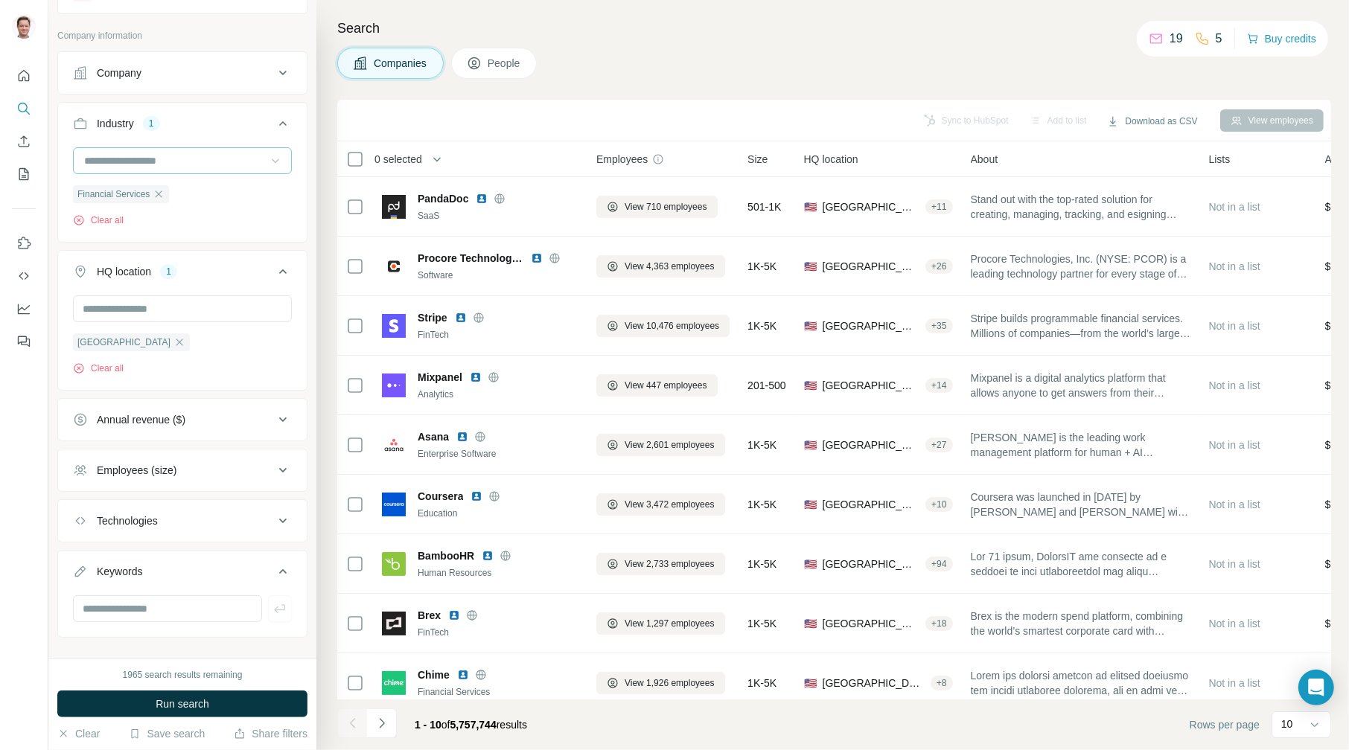
scroll to position [70, 0]
click at [94, 603] on input "text" at bounding box center [167, 606] width 189 height 27
type input "*"
type input "***"
click at [172, 701] on span "Run search" at bounding box center [183, 704] width 54 height 15
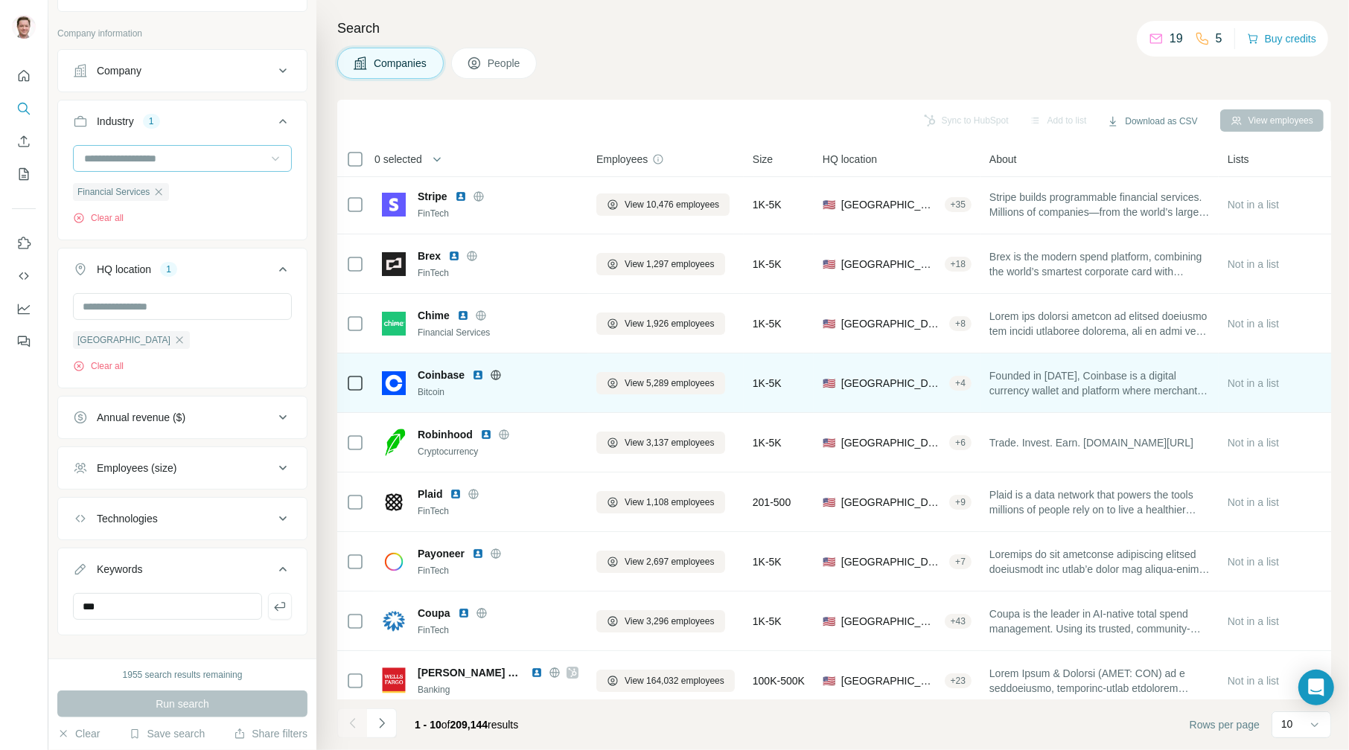
scroll to position [0, 0]
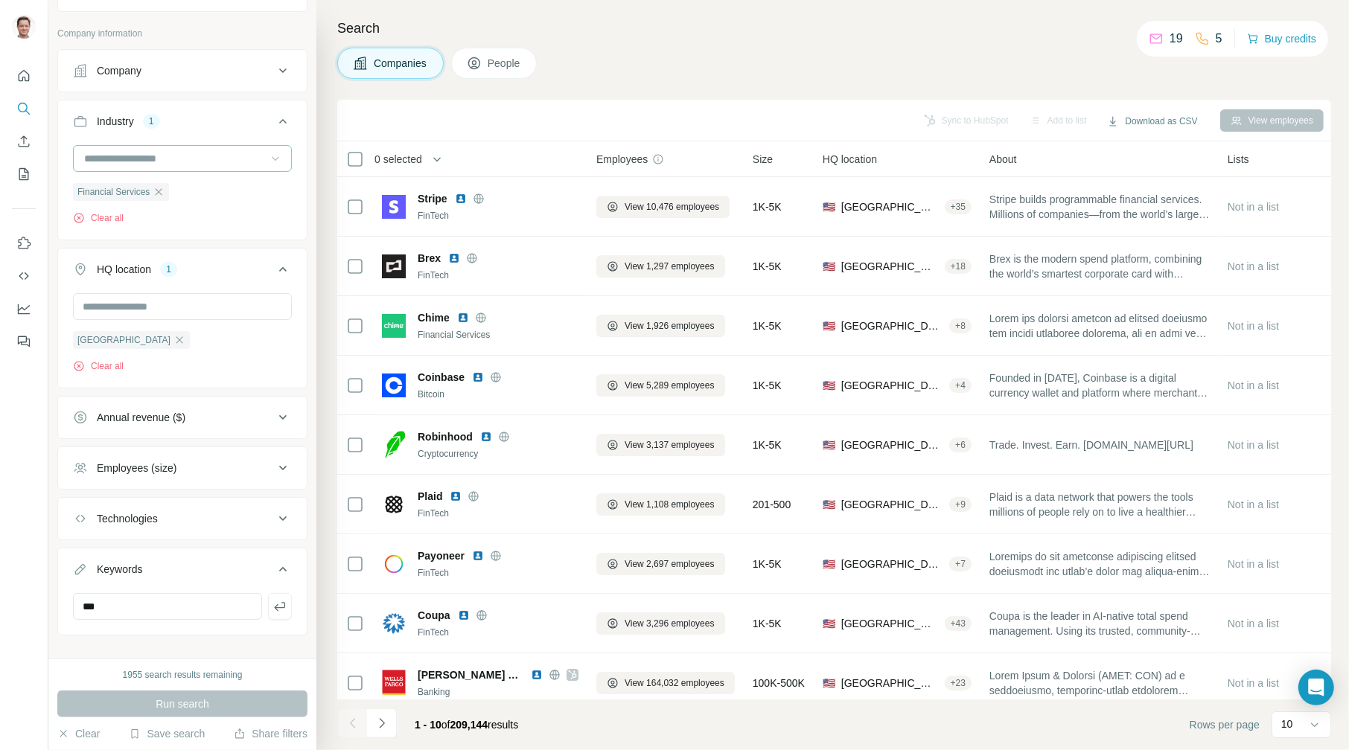
click at [522, 60] on span "People" at bounding box center [505, 63] width 34 height 15
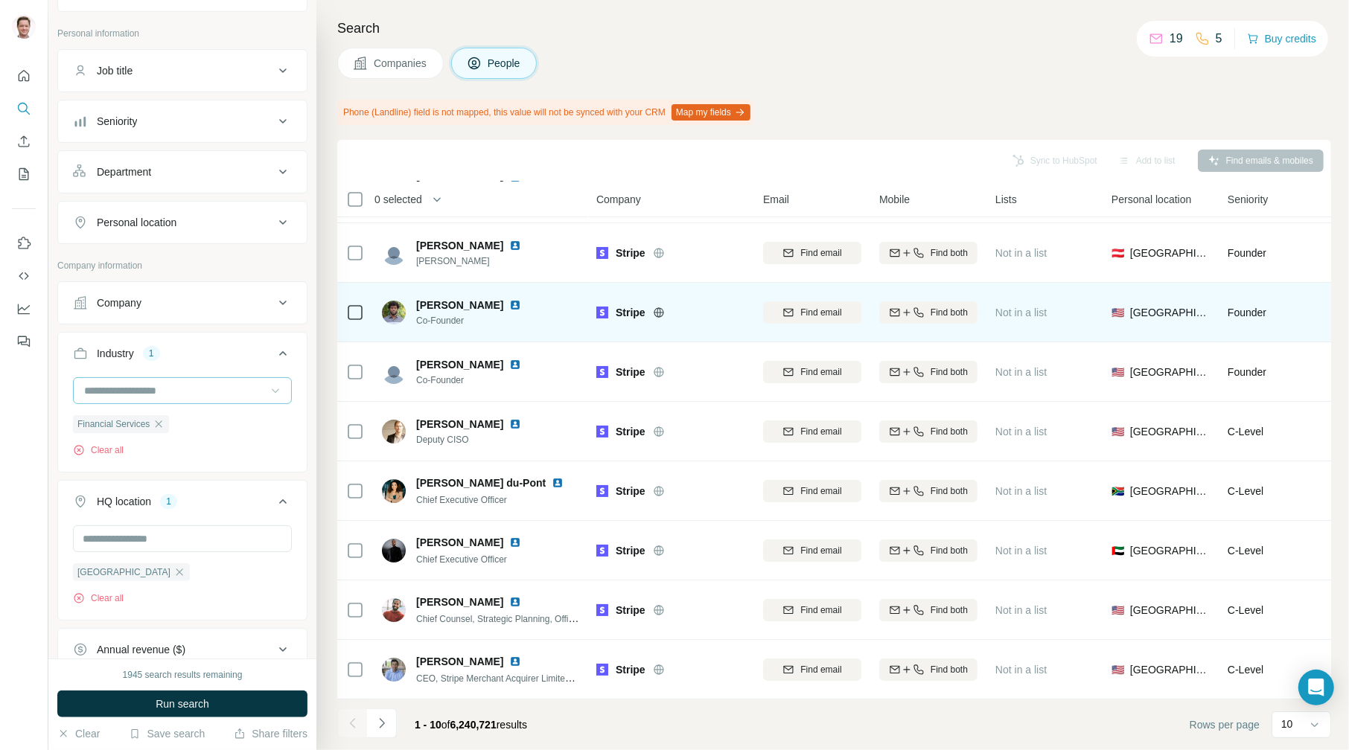
scroll to position [120, 0]
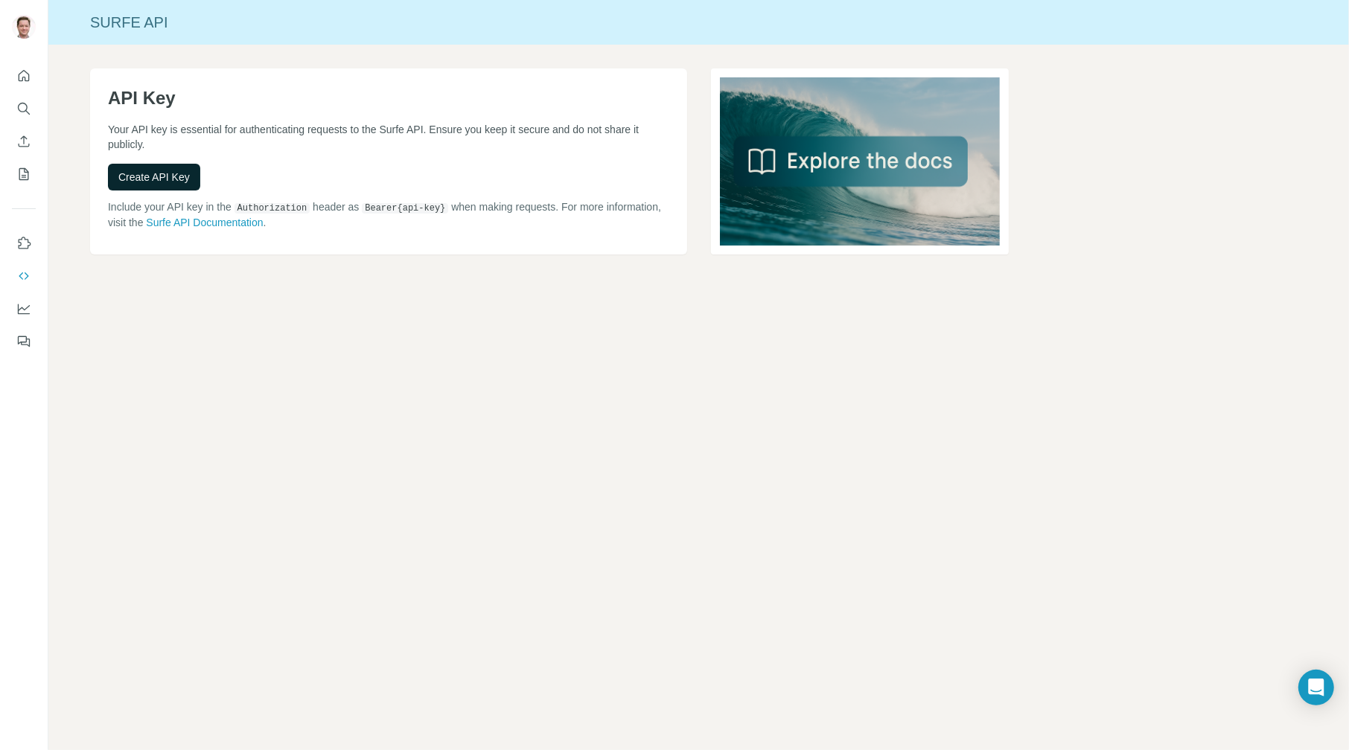
click at [167, 170] on span "Create API Key" at bounding box center [153, 177] width 71 height 15
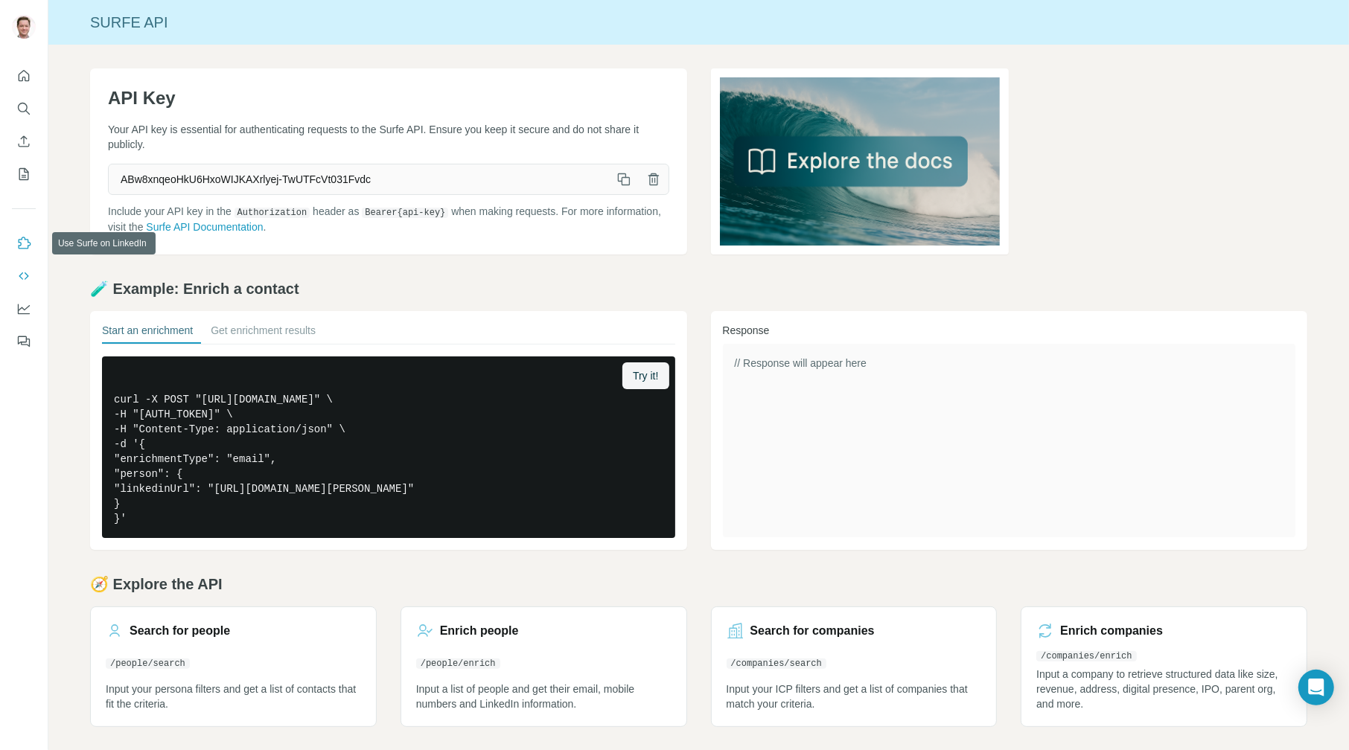
click at [20, 245] on icon "Use Surfe on LinkedIn" at bounding box center [25, 243] width 13 height 12
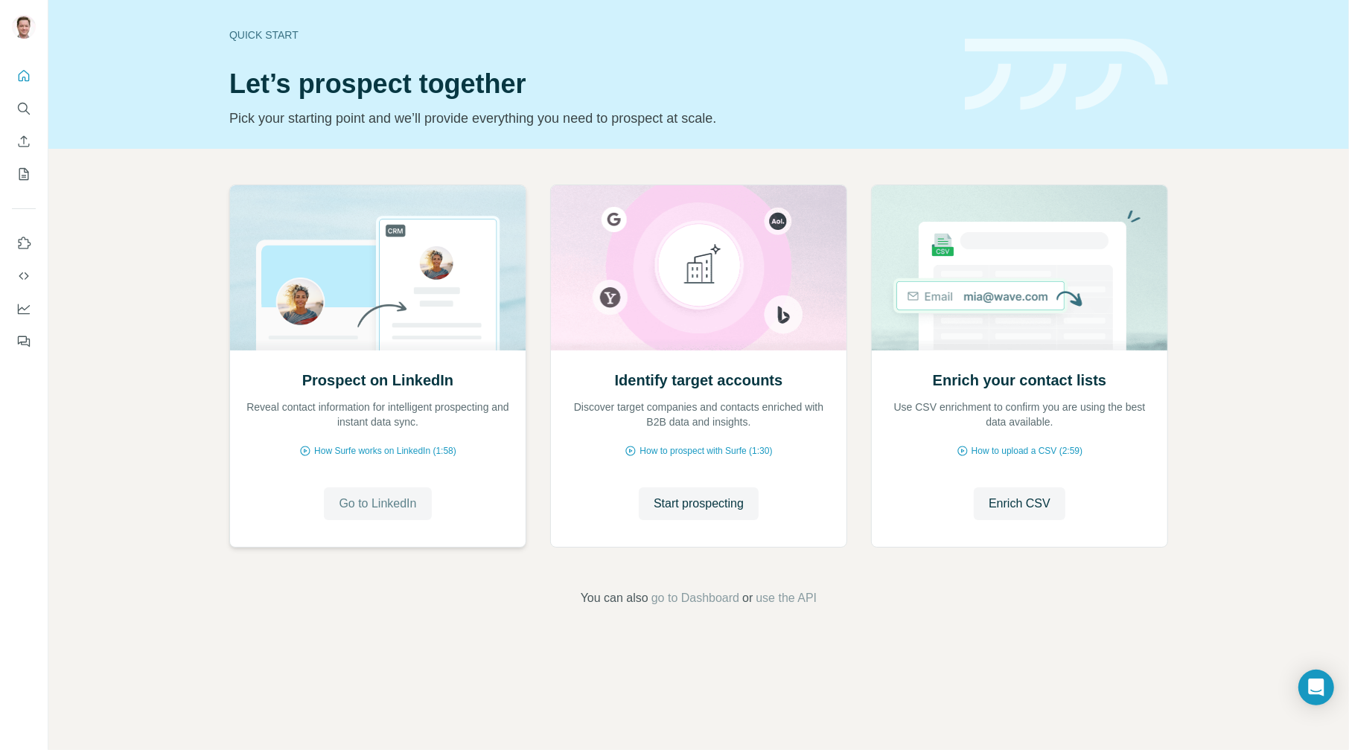
click at [403, 497] on span "Go to LinkedIn" at bounding box center [377, 504] width 77 height 18
